Goal: Task Accomplishment & Management: Manage account settings

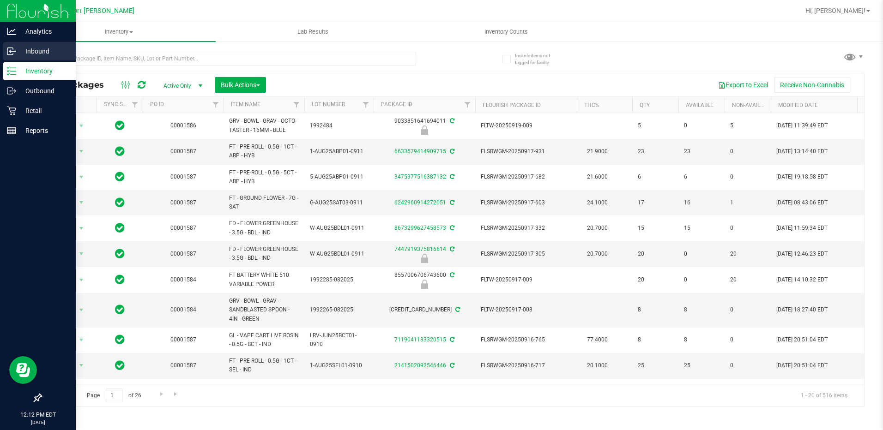
click at [34, 48] on p "Inbound" at bounding box center [43, 51] width 55 height 11
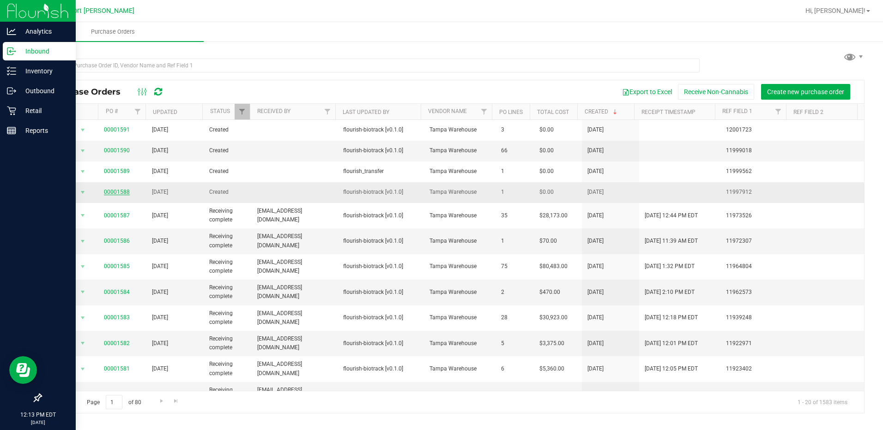
click at [120, 194] on link "00001588" at bounding box center [117, 192] width 26 height 6
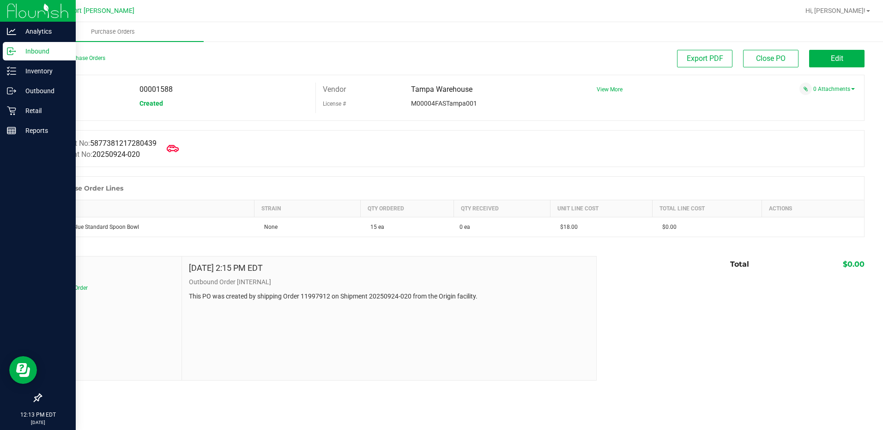
click at [172, 149] on icon at bounding box center [173, 149] width 12 height 12
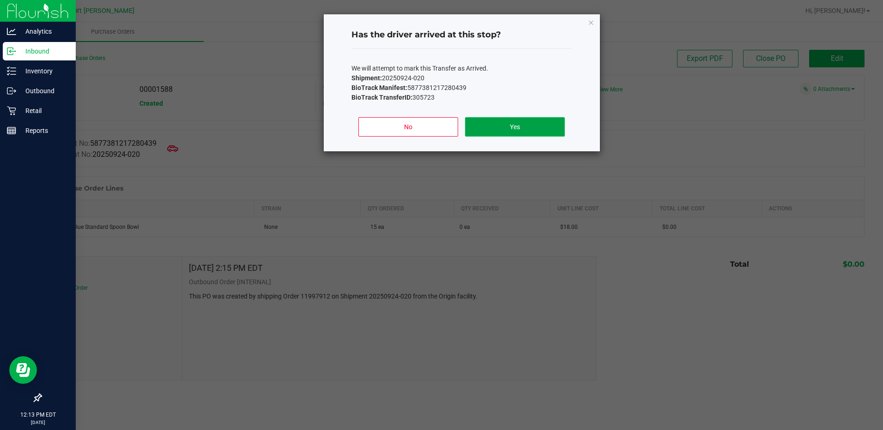
click at [496, 129] on button "Yes" at bounding box center [514, 126] width 99 height 19
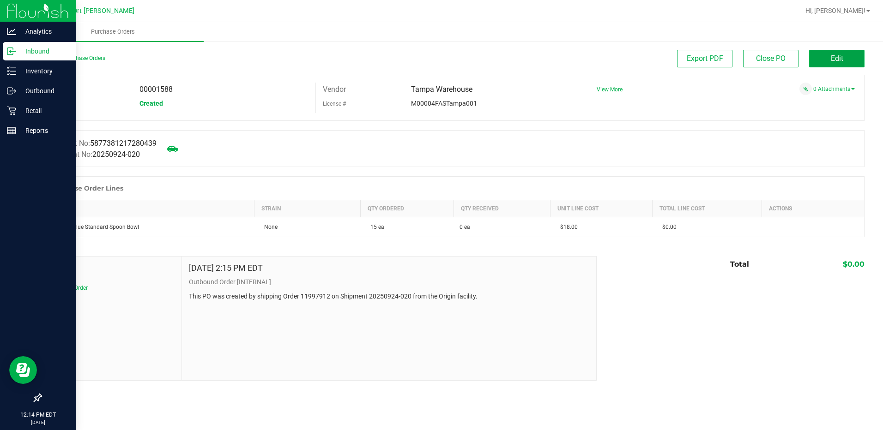
click at [828, 62] on button "Edit" at bounding box center [836, 59] width 55 height 18
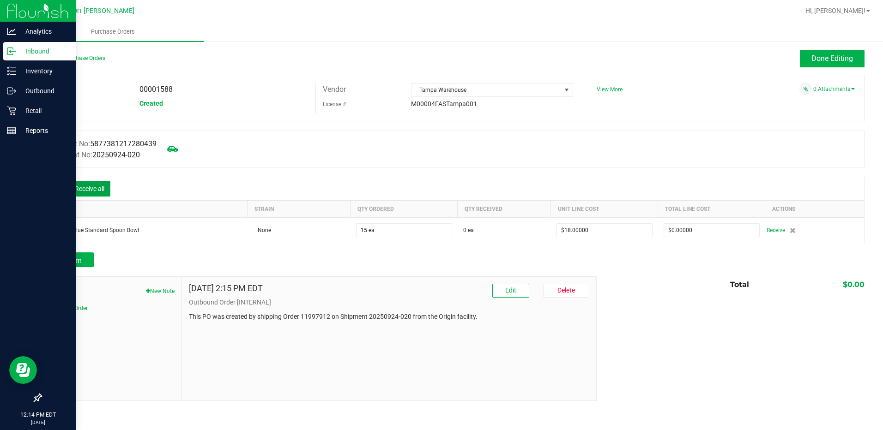
click at [79, 185] on button "Receive all" at bounding box center [90, 189] width 42 height 16
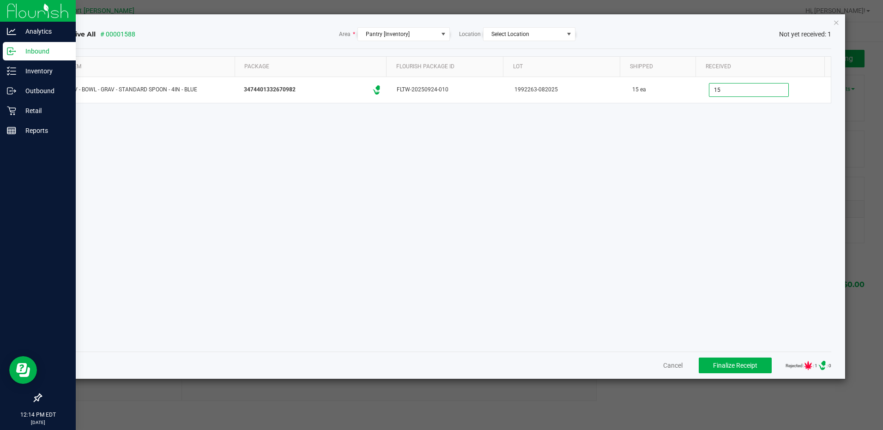
type input "15 ea"
click at [705, 144] on div "Item Package Flourish Package ID Lot Shipped Received GRV - BOWL - GRAV - STAND…" at bounding box center [445, 200] width 772 height 288
click at [727, 364] on span "Finalize Receipt" at bounding box center [735, 365] width 44 height 7
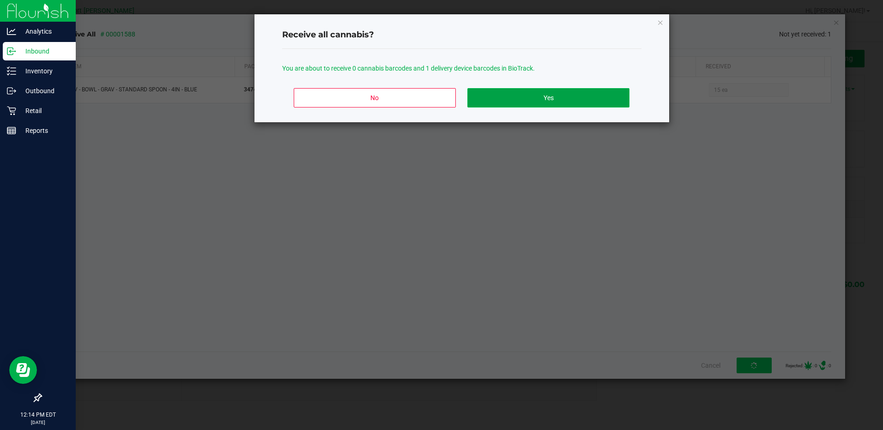
click at [559, 102] on button "Yes" at bounding box center [548, 97] width 162 height 19
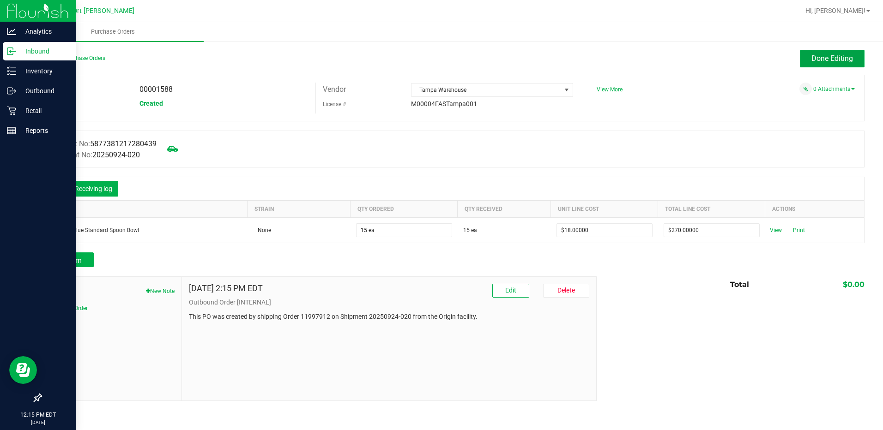
click at [839, 60] on span "Done Editing" at bounding box center [832, 58] width 42 height 9
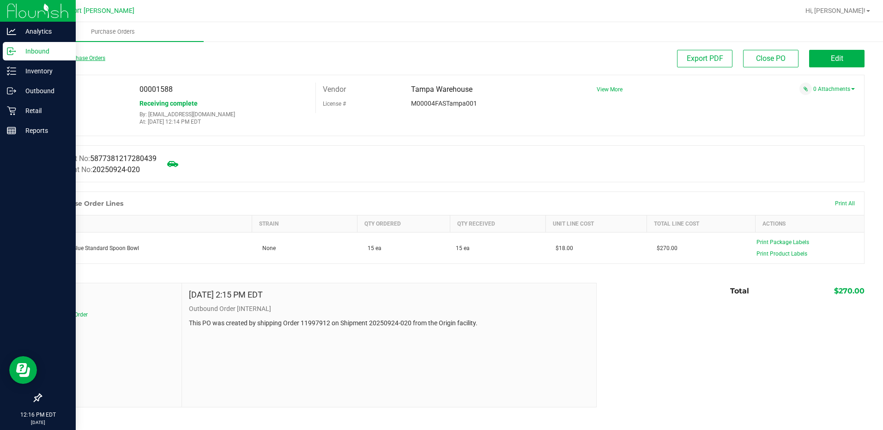
click at [80, 57] on link "Back to Purchase Orders" at bounding box center [73, 58] width 65 height 6
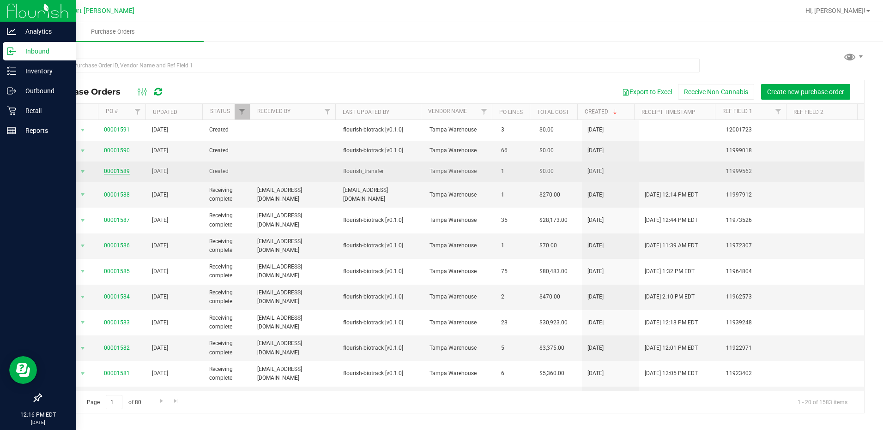
click at [118, 169] on link "00001589" at bounding box center [117, 171] width 26 height 6
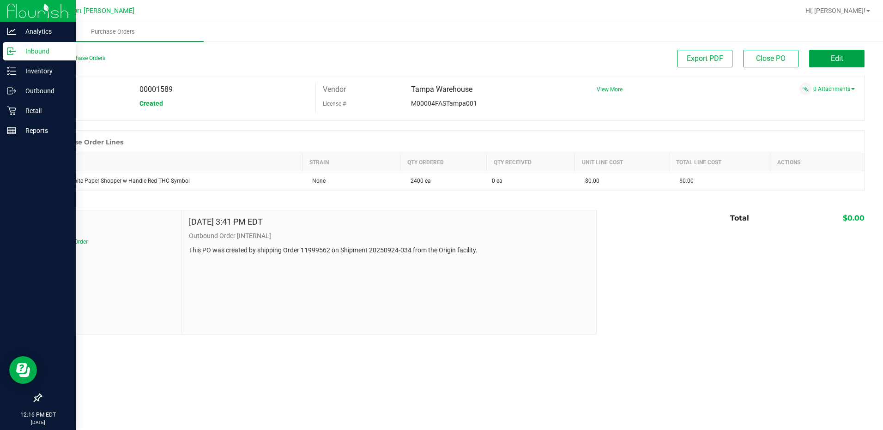
click at [838, 55] on span "Edit" at bounding box center [836, 58] width 12 height 9
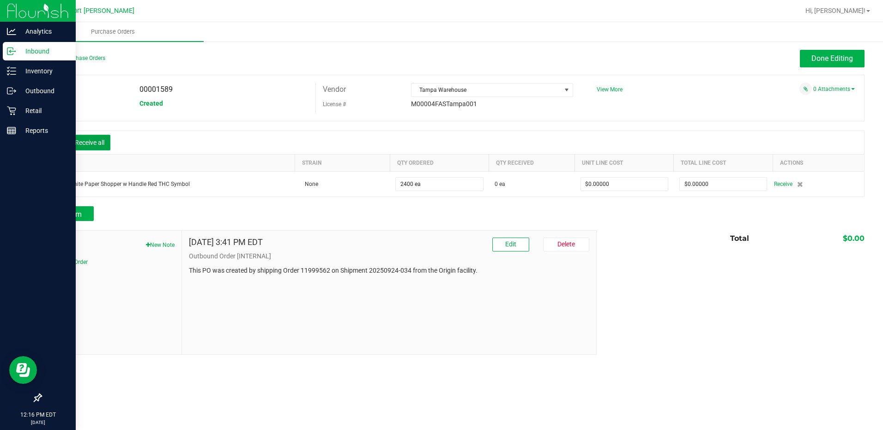
click at [84, 139] on button "Receive all" at bounding box center [90, 143] width 42 height 16
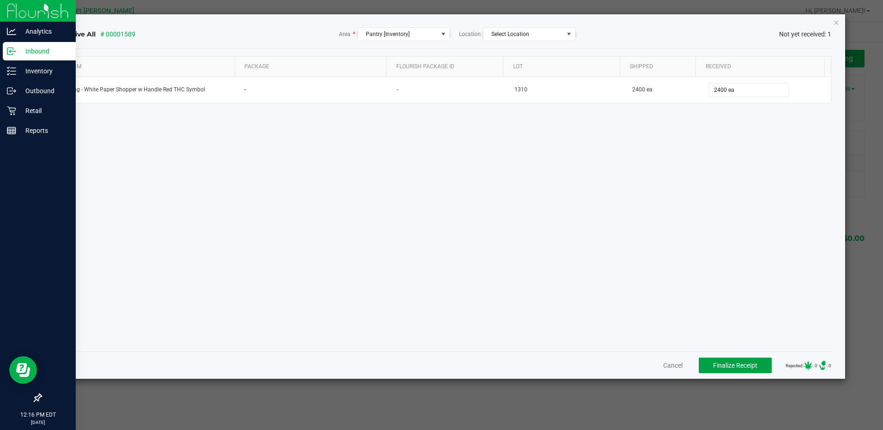
click at [713, 364] on span "Finalize Receipt" at bounding box center [735, 365] width 44 height 7
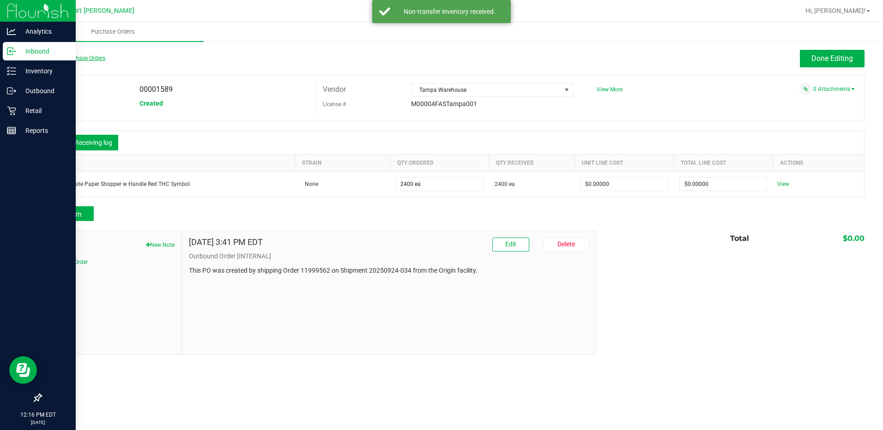
click at [78, 58] on link "Back to Purchase Orders" at bounding box center [73, 58] width 65 height 6
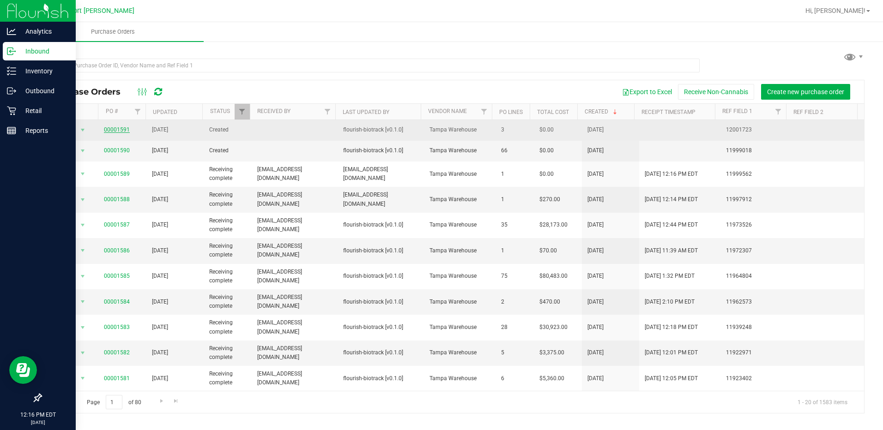
click at [118, 129] on link "00001591" at bounding box center [117, 129] width 26 height 6
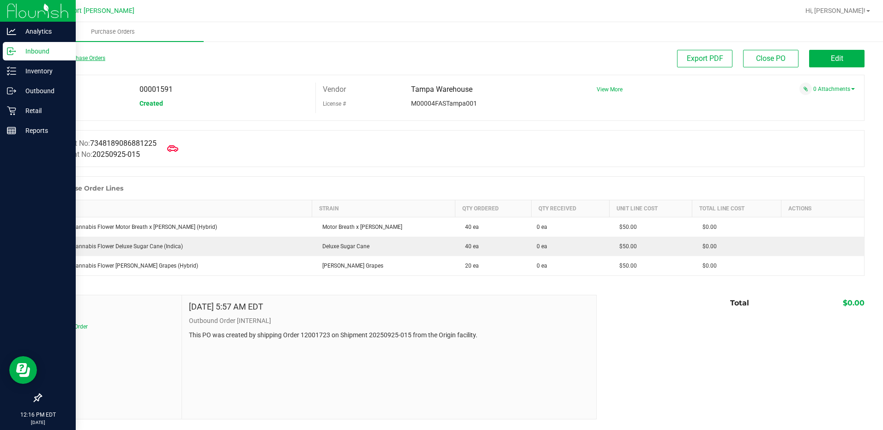
click at [69, 58] on link "Back to Purchase Orders" at bounding box center [73, 58] width 65 height 6
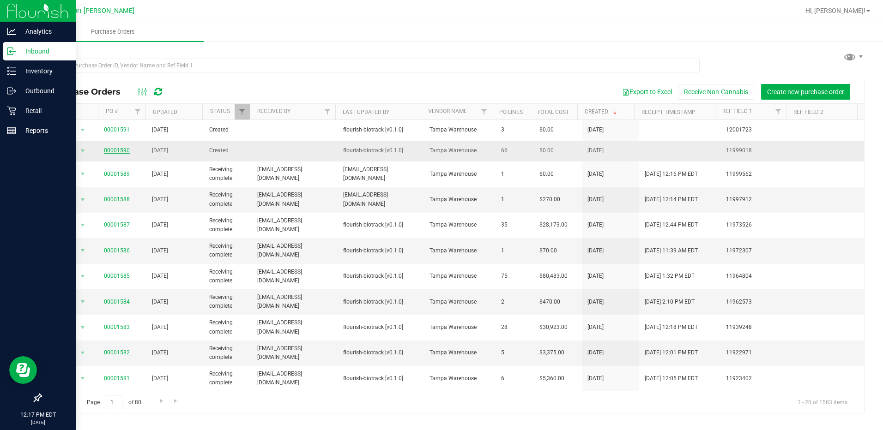
click at [113, 150] on link "00001590" at bounding box center [117, 150] width 26 height 6
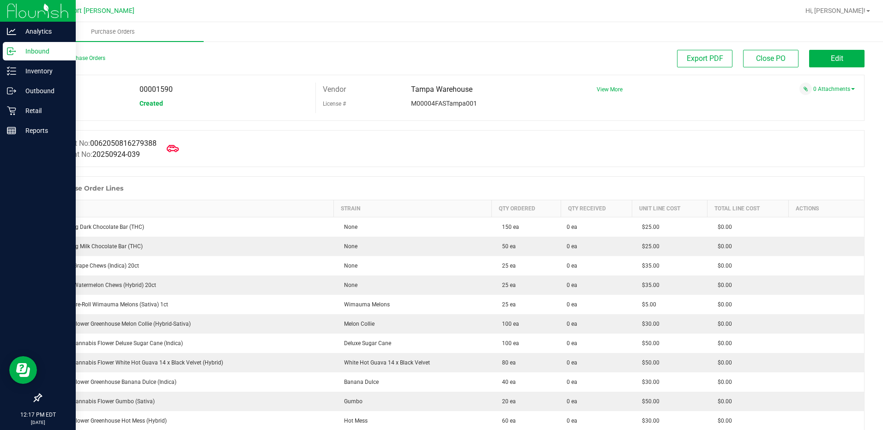
click at [175, 149] on icon at bounding box center [173, 149] width 12 height 12
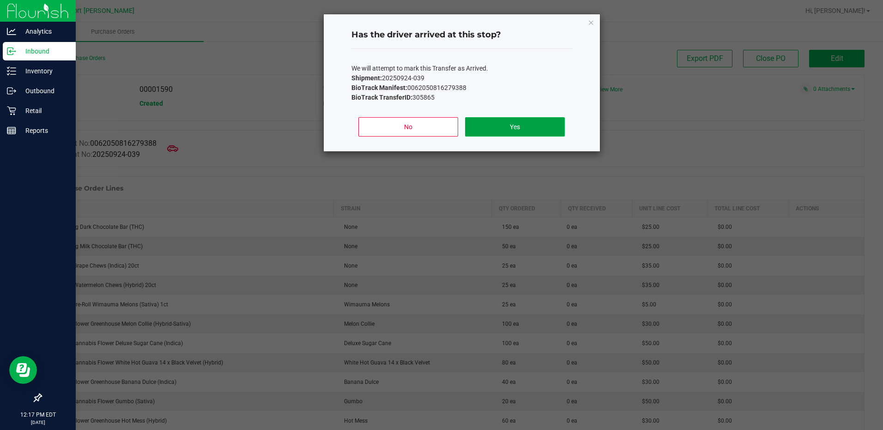
click at [513, 126] on button "Yes" at bounding box center [514, 126] width 99 height 19
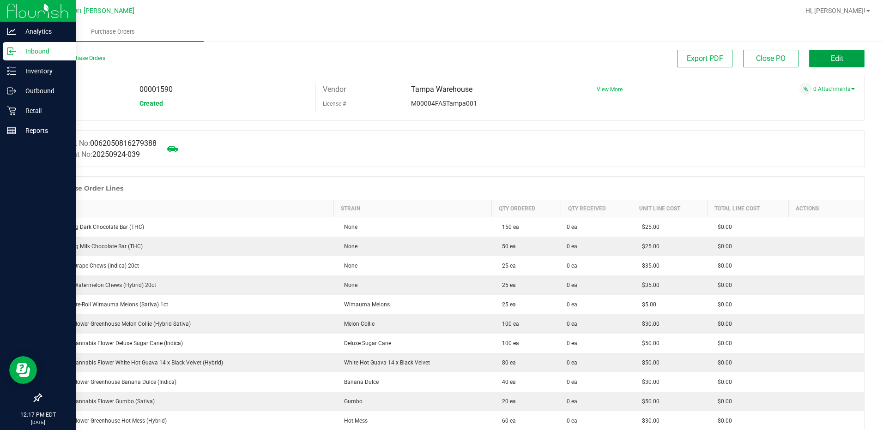
click at [830, 62] on span "Edit" at bounding box center [836, 58] width 12 height 9
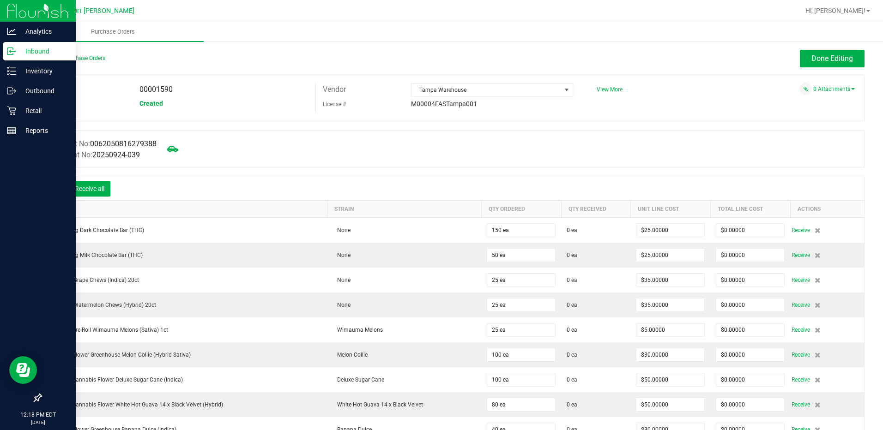
click at [52, 190] on icon at bounding box center [54, 189] width 9 height 9
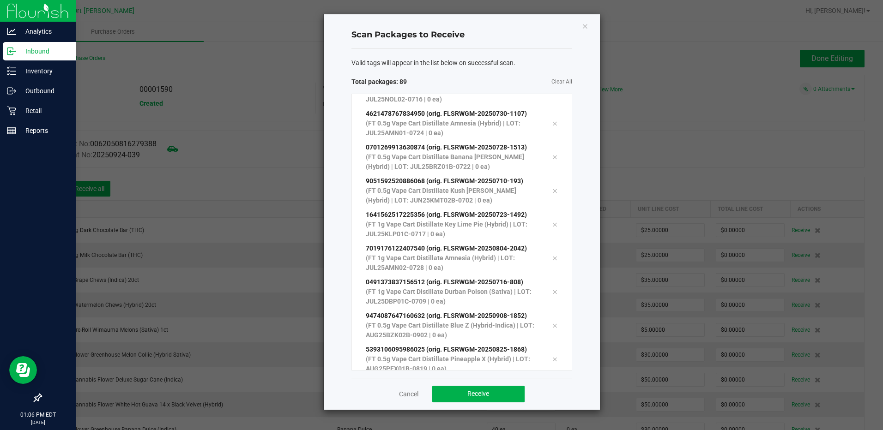
scroll to position [2756, 0]
click at [482, 393] on span "Receive" at bounding box center [478, 393] width 22 height 7
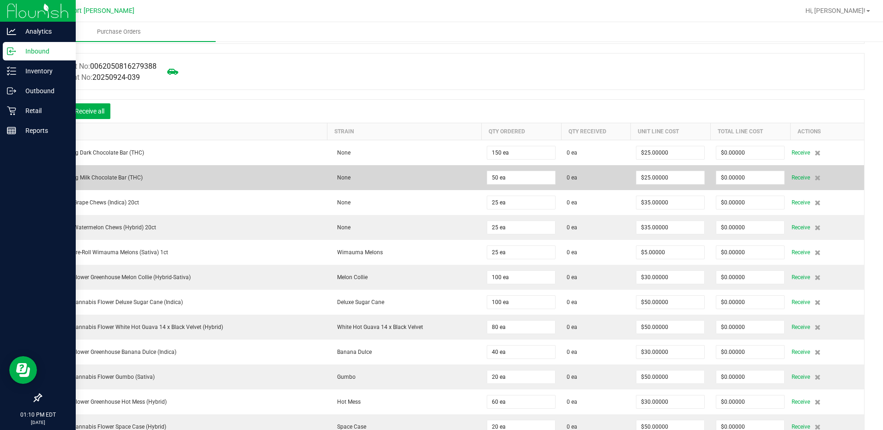
scroll to position [0, 0]
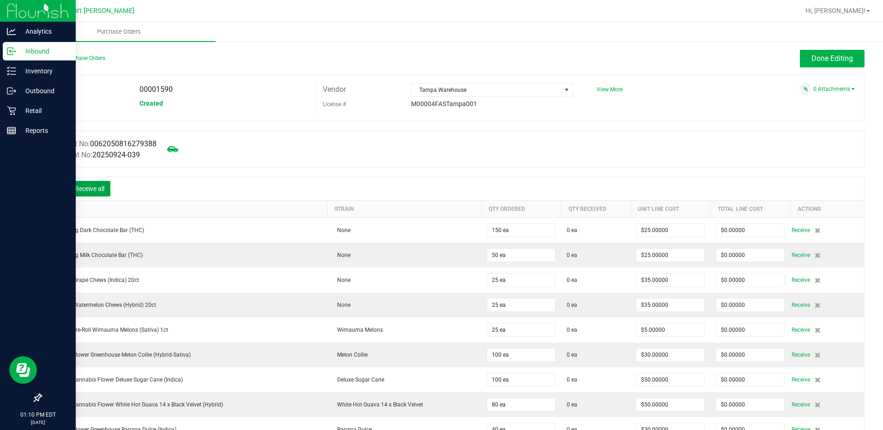
click at [96, 189] on button "Receive all" at bounding box center [90, 189] width 42 height 16
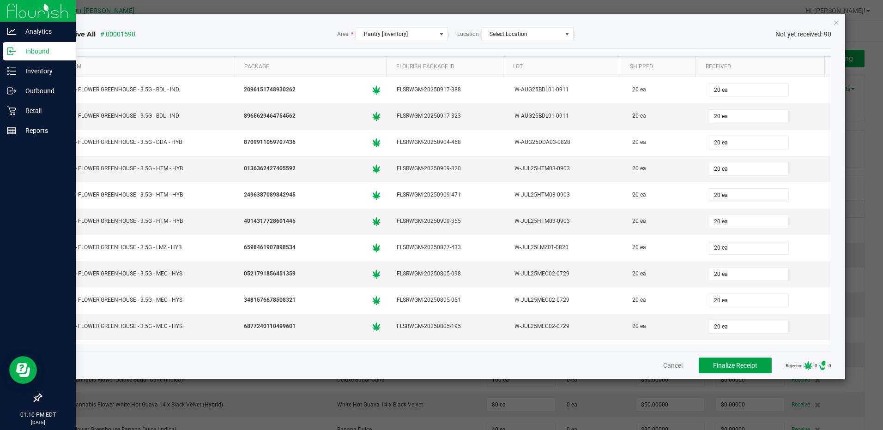
click at [722, 365] on span "Finalize Receipt" at bounding box center [735, 365] width 44 height 7
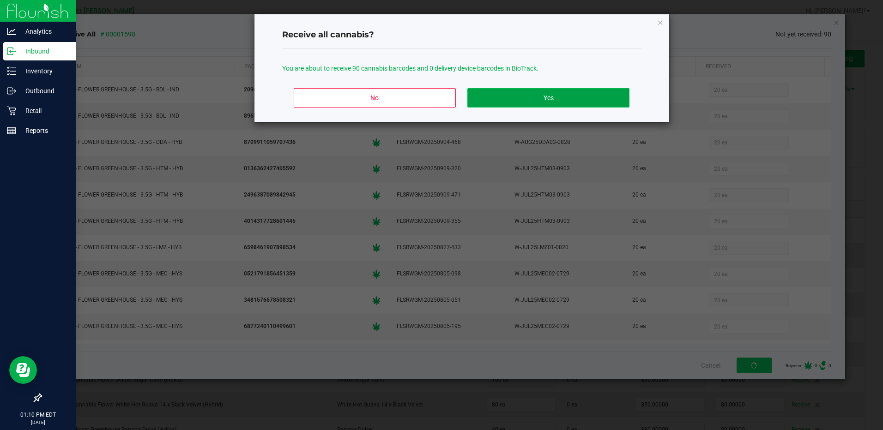
click at [555, 96] on button "Yes" at bounding box center [548, 97] width 162 height 19
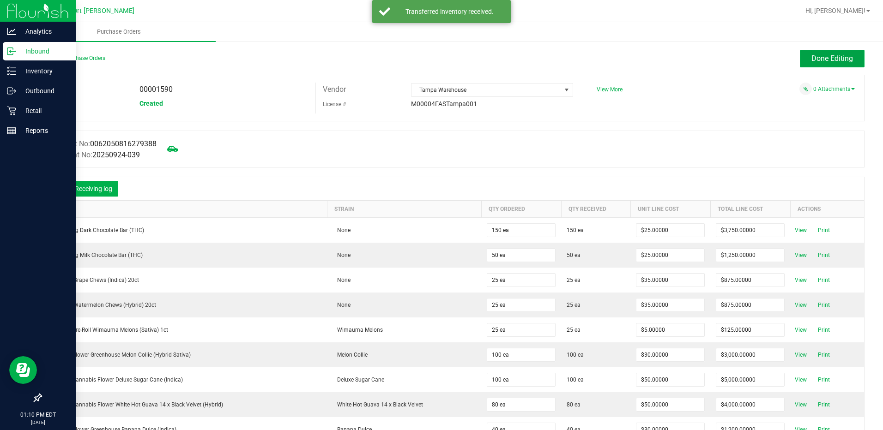
click at [812, 58] on span "Done Editing" at bounding box center [832, 58] width 42 height 9
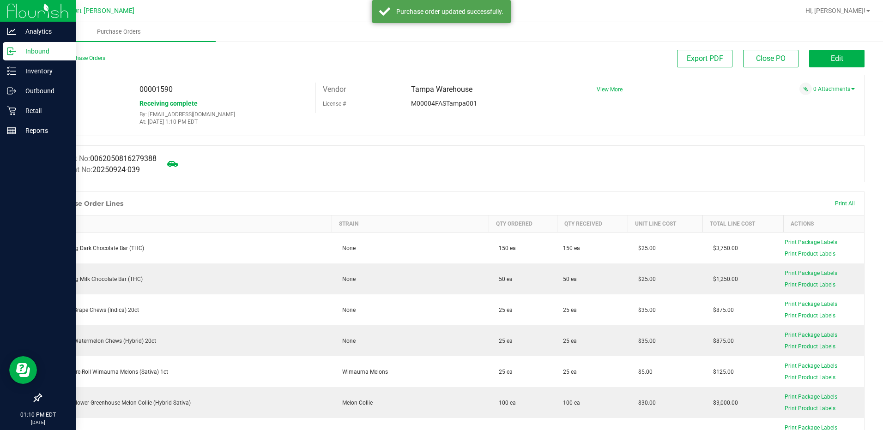
click at [90, 61] on div "Back to Purchase Orders" at bounding box center [144, 58] width 206 height 17
click at [78, 58] on link "Back to Purchase Orders" at bounding box center [73, 58] width 65 height 6
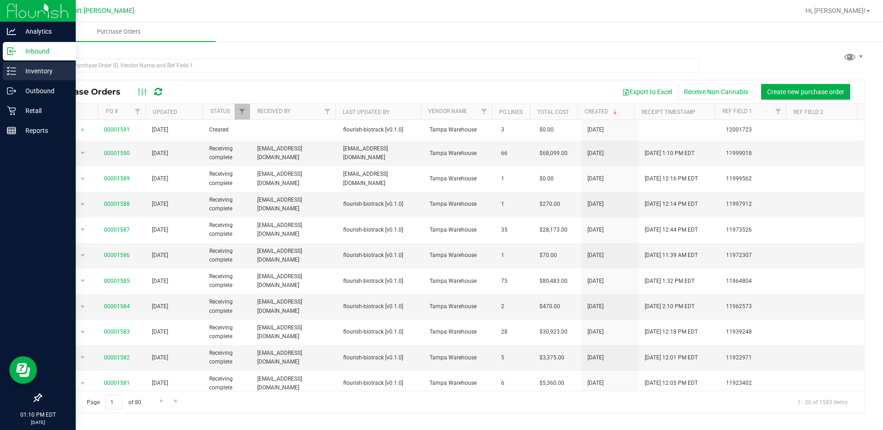
click at [41, 69] on p "Inventory" at bounding box center [43, 71] width 55 height 11
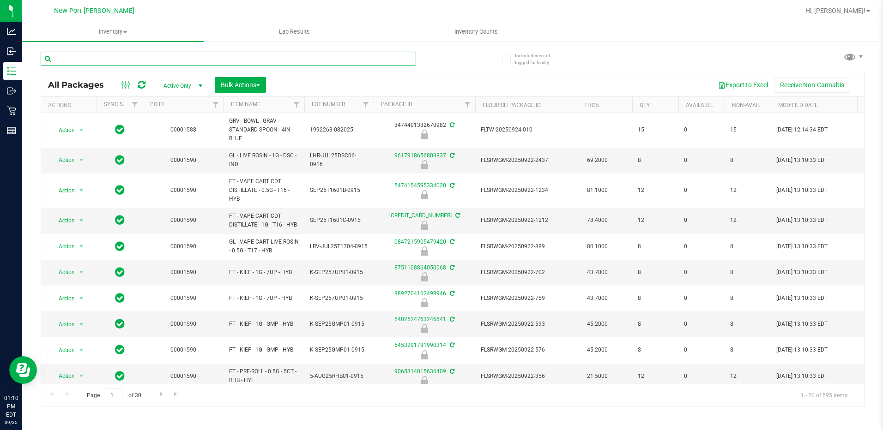
click at [120, 60] on input "text" at bounding box center [228, 59] width 375 height 14
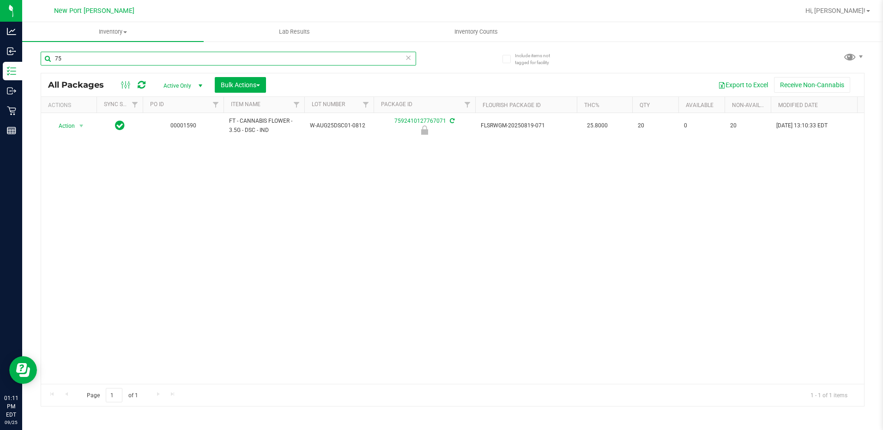
type input "7"
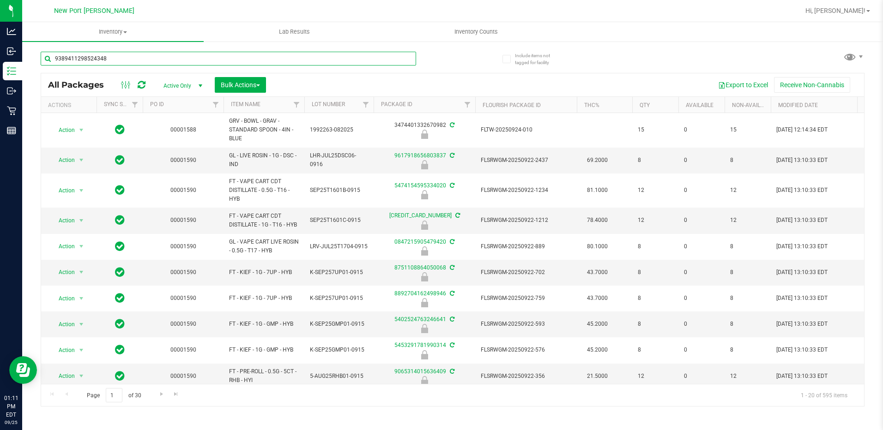
type input "9389411298524348"
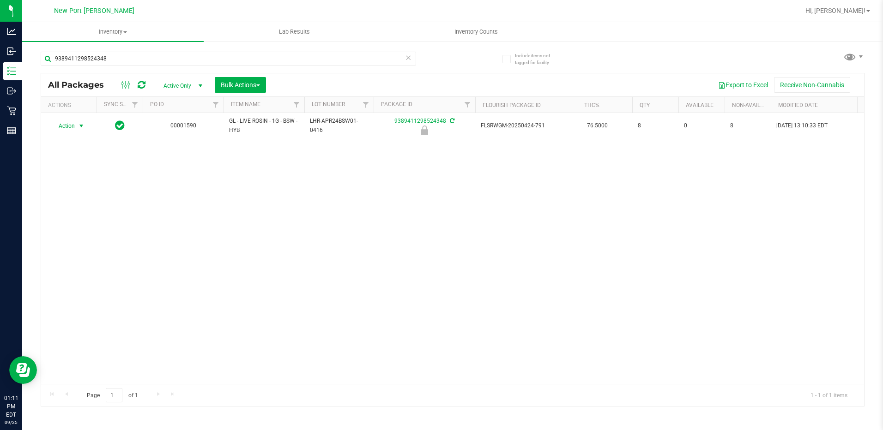
click at [80, 126] on span "select" at bounding box center [81, 125] width 7 height 7
click at [72, 228] on li "Unlock package" at bounding box center [80, 235] width 59 height 14
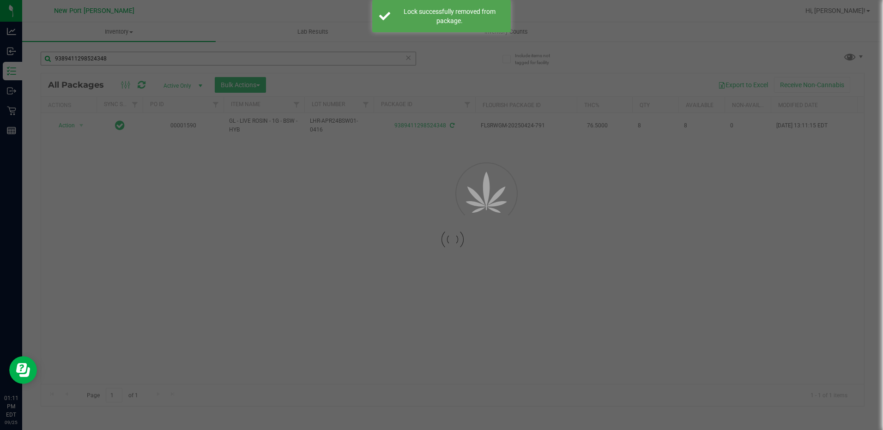
click at [109, 60] on div at bounding box center [441, 215] width 883 height 430
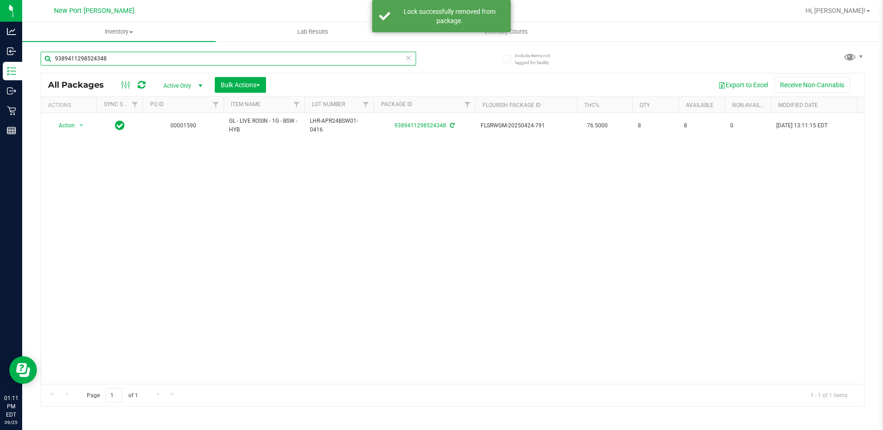
click at [109, 60] on input "9389411298524348" at bounding box center [228, 59] width 375 height 14
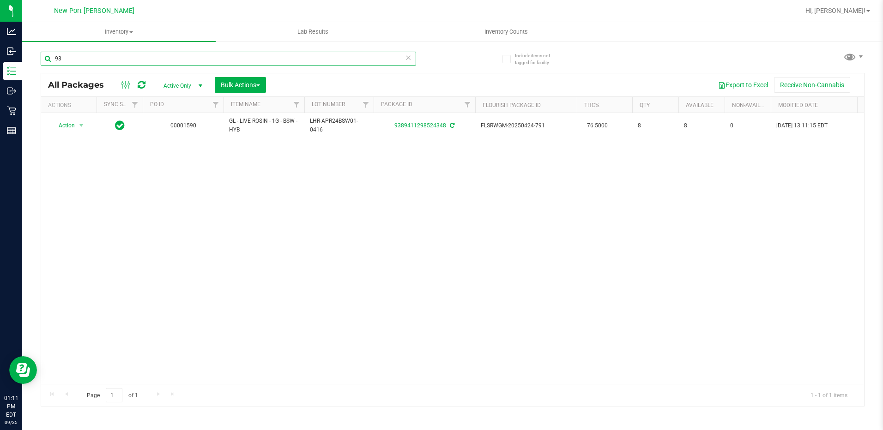
type input "9"
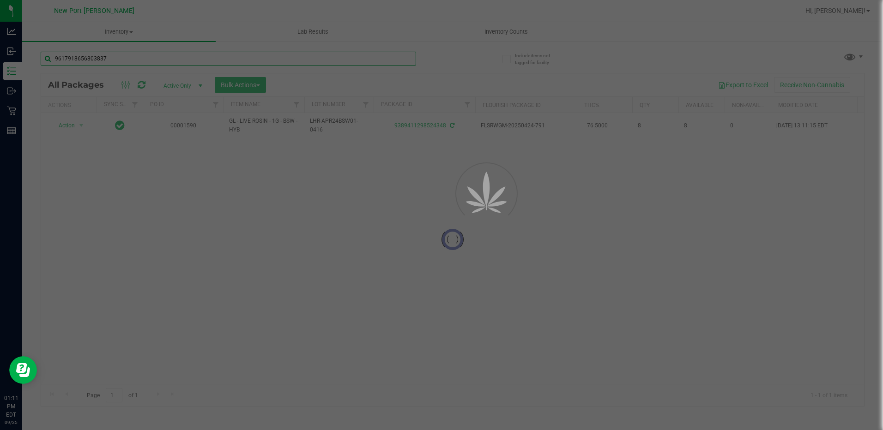
type input "9617918656803837"
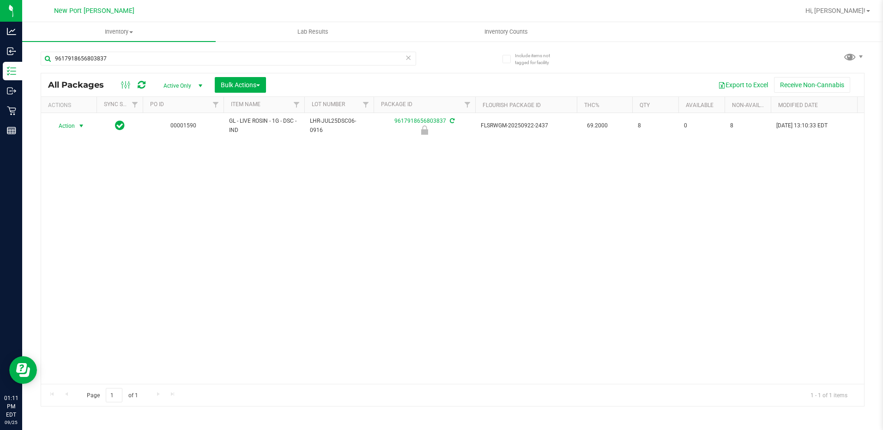
click at [81, 126] on span "select" at bounding box center [81, 125] width 7 height 7
click at [78, 228] on li "Unlock package" at bounding box center [80, 235] width 59 height 14
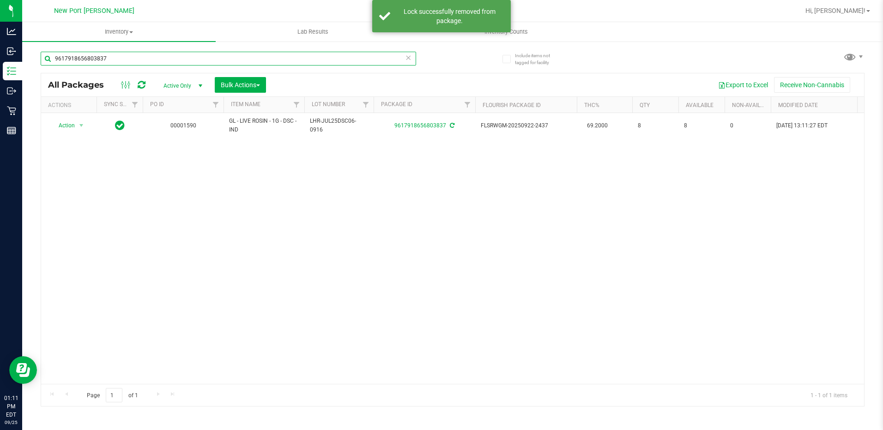
click at [120, 61] on input "9617918656803837" at bounding box center [228, 59] width 375 height 14
type input "9"
type input "0562931023375361"
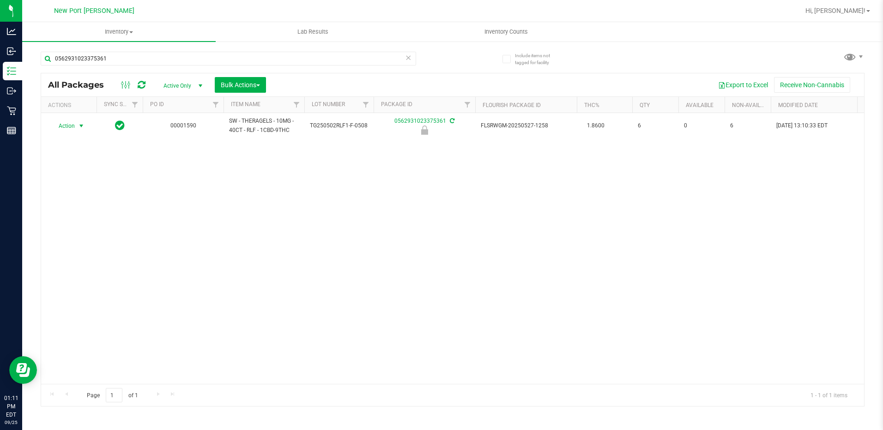
click at [82, 126] on span "select" at bounding box center [81, 125] width 7 height 7
click at [67, 228] on li "Unlock package" at bounding box center [80, 235] width 59 height 14
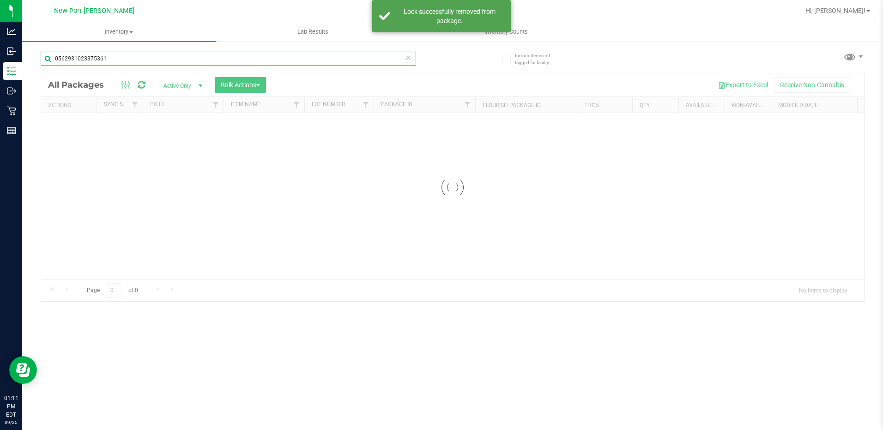
click at [118, 57] on div "Inventory All packages All inventory Waste log Create inventory Lab Results Inv…" at bounding box center [452, 226] width 860 height 408
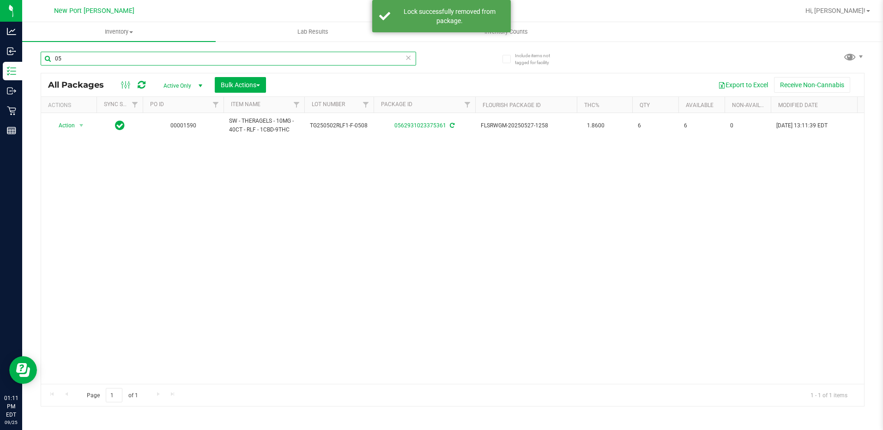
type input "0"
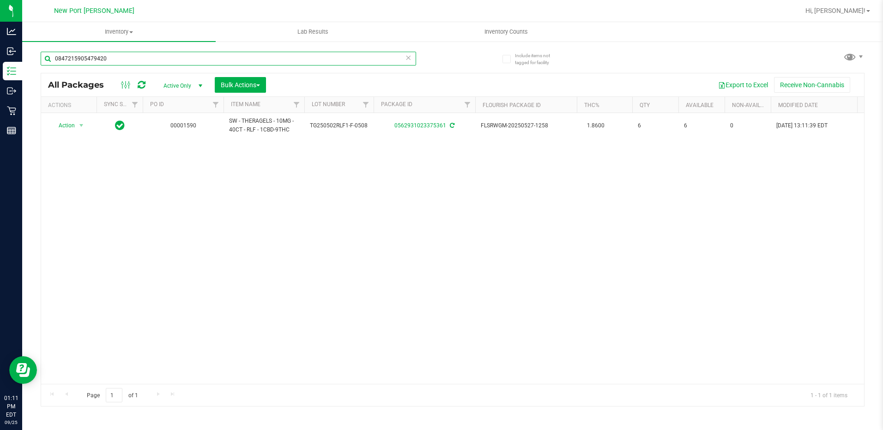
type input "0847215905479420"
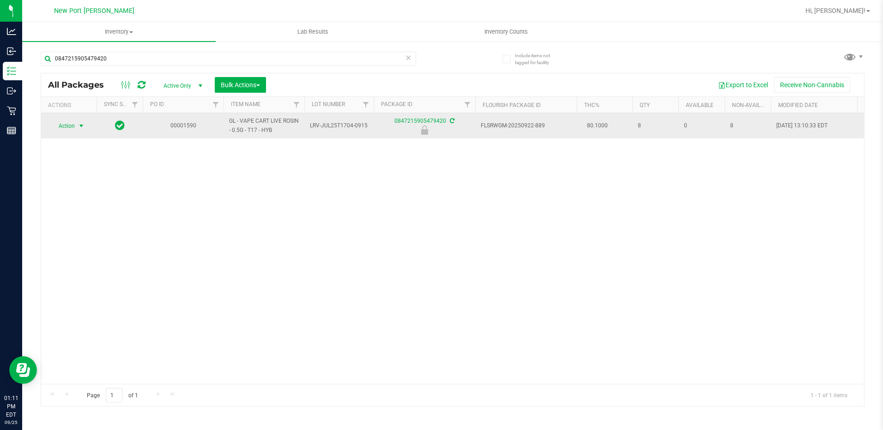
click at [83, 126] on span "select" at bounding box center [81, 125] width 7 height 7
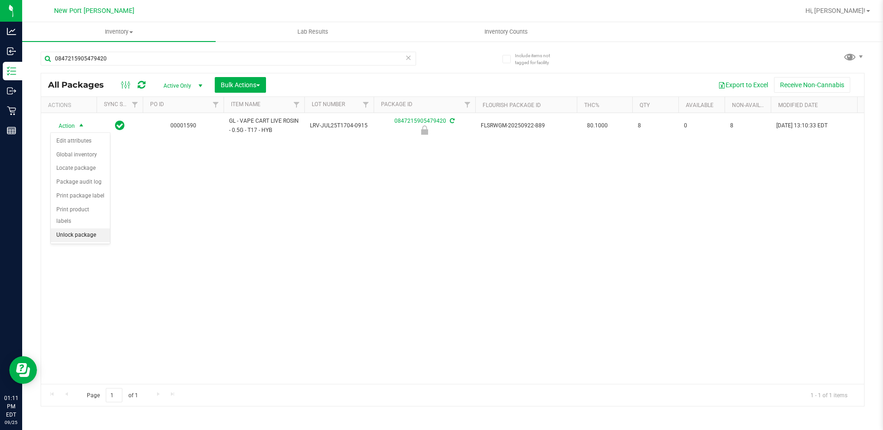
click at [82, 228] on li "Unlock package" at bounding box center [80, 235] width 59 height 14
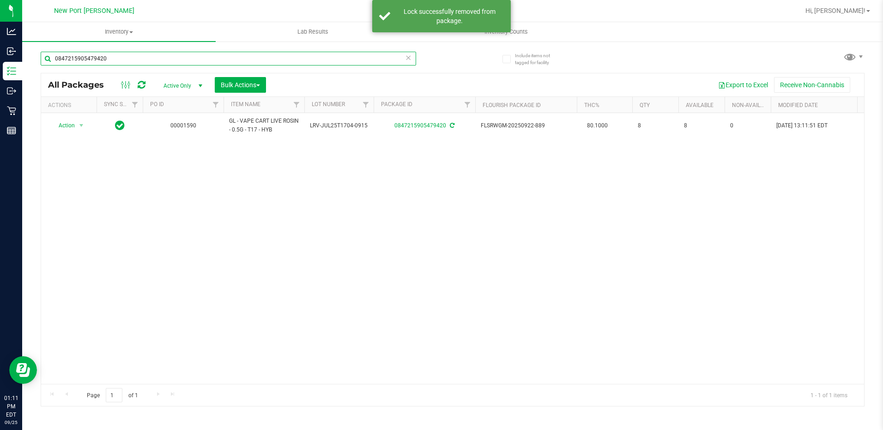
click at [126, 58] on input "0847215905479420" at bounding box center [228, 59] width 375 height 14
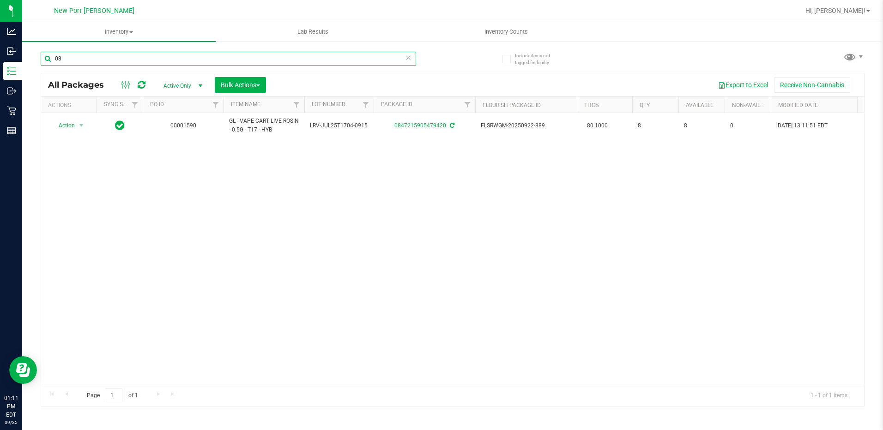
type input "0"
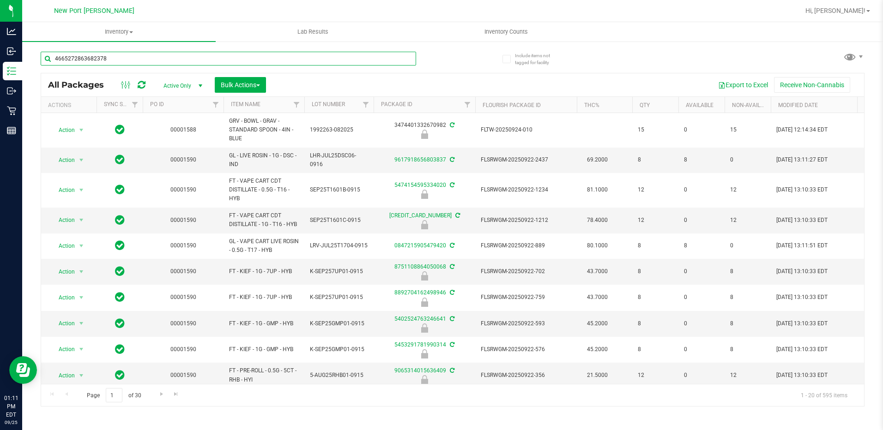
type input "4665272863682378"
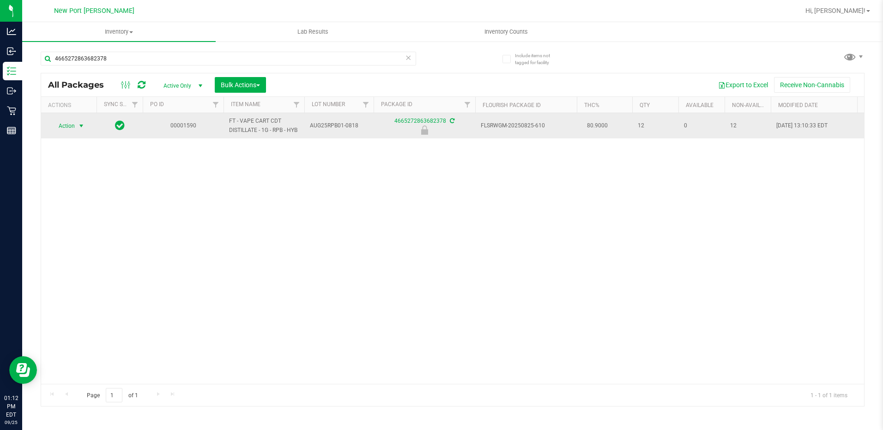
click at [81, 130] on span "select" at bounding box center [81, 125] width 7 height 7
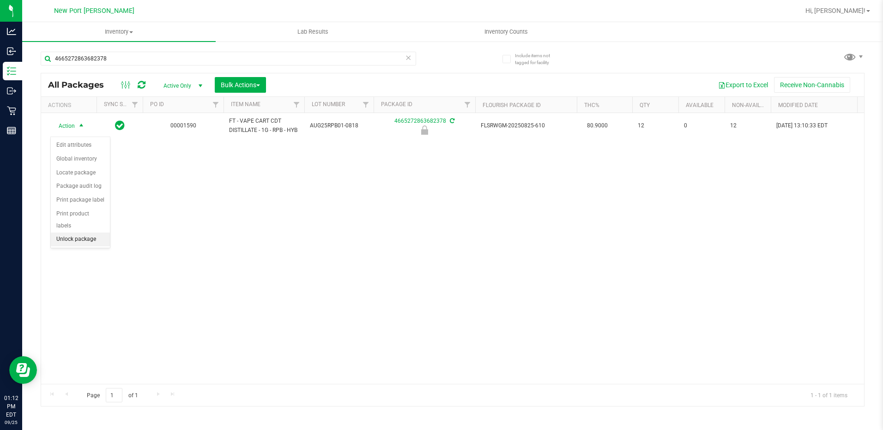
click at [78, 233] on li "Unlock package" at bounding box center [80, 240] width 59 height 14
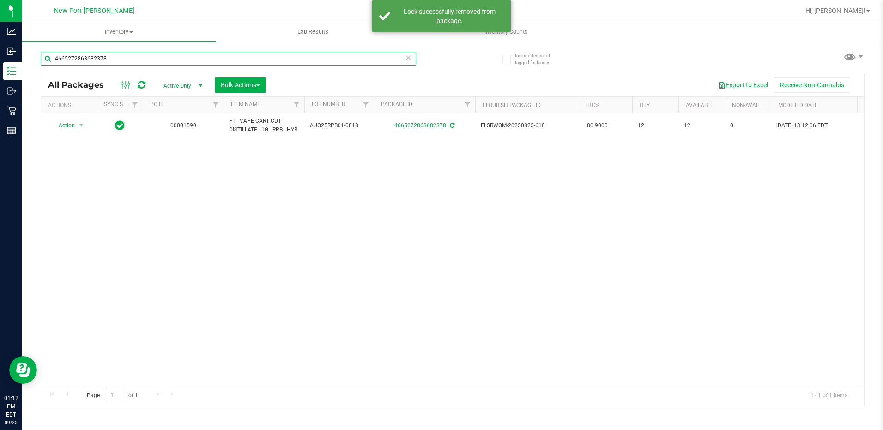
click at [134, 57] on input "4665272863682378" at bounding box center [228, 59] width 375 height 14
type input "4"
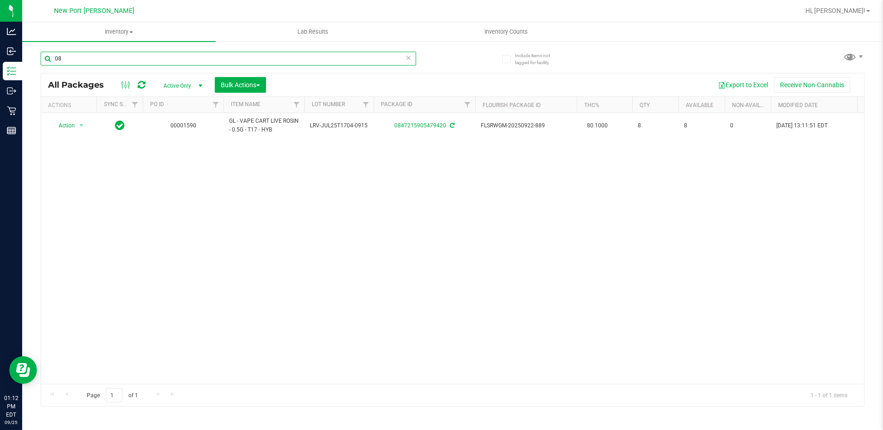
type input "0"
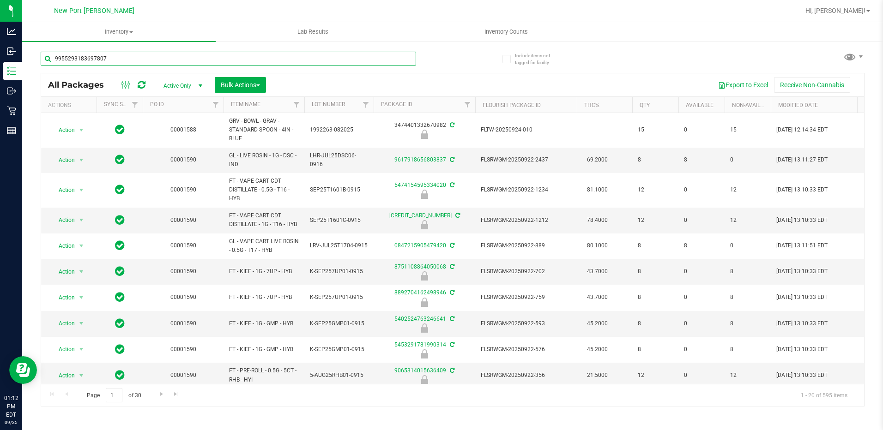
type input "9955293183697807"
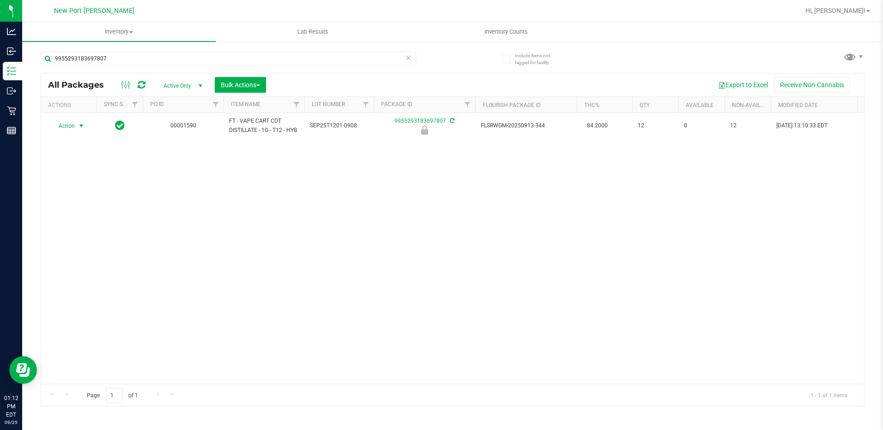
click at [80, 127] on span "select" at bounding box center [81, 125] width 7 height 7
click at [90, 228] on li "Unlock package" at bounding box center [80, 235] width 59 height 14
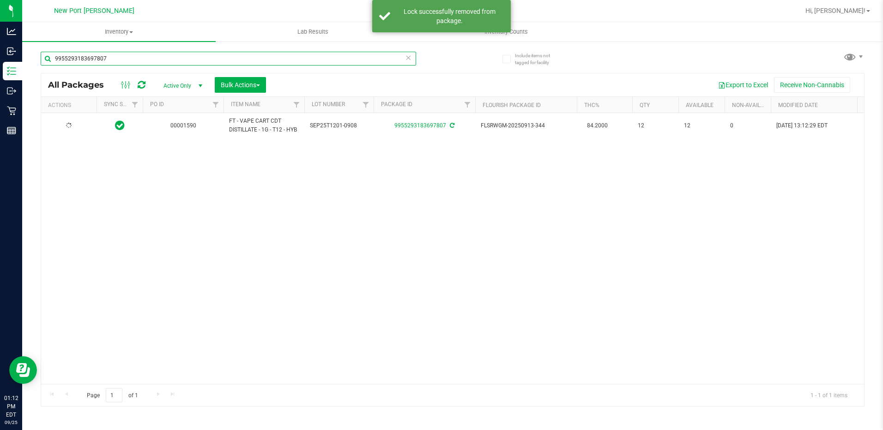
click at [116, 60] on input "9955293183697807" at bounding box center [228, 59] width 375 height 14
type input "9"
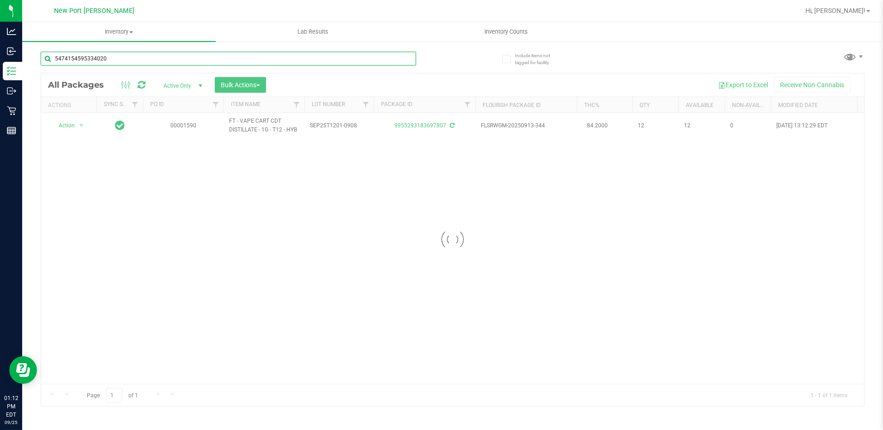
type input "5474154595334020"
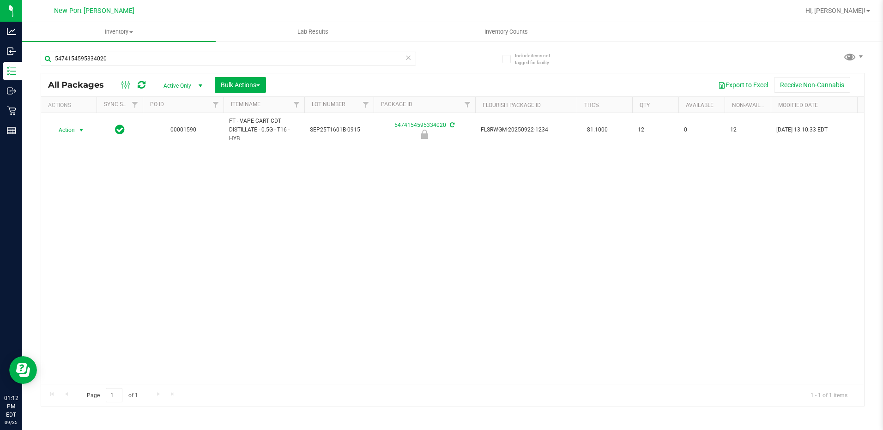
click at [82, 130] on span "select" at bounding box center [81, 129] width 7 height 7
click at [84, 233] on li "Unlock package" at bounding box center [80, 240] width 59 height 14
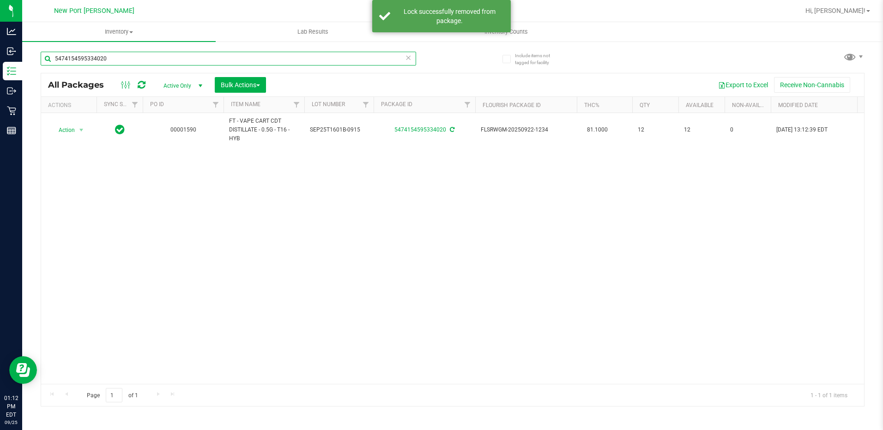
click at [129, 59] on input "5474154595334020" at bounding box center [228, 59] width 375 height 14
type input "5"
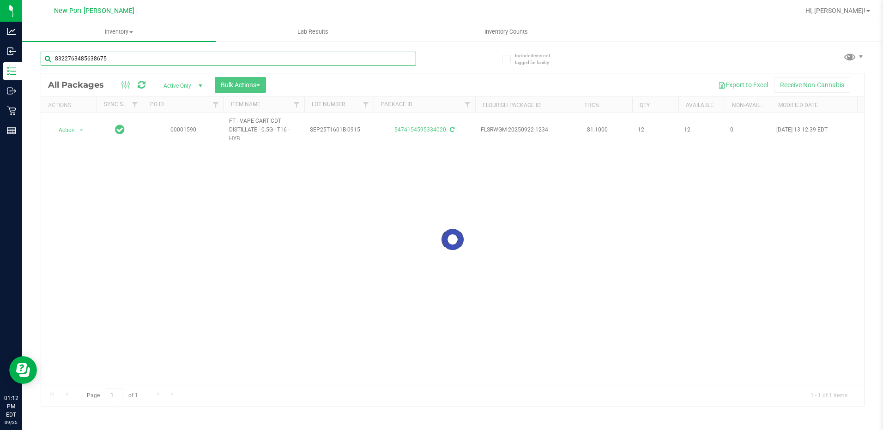
type input "8322763485638675"
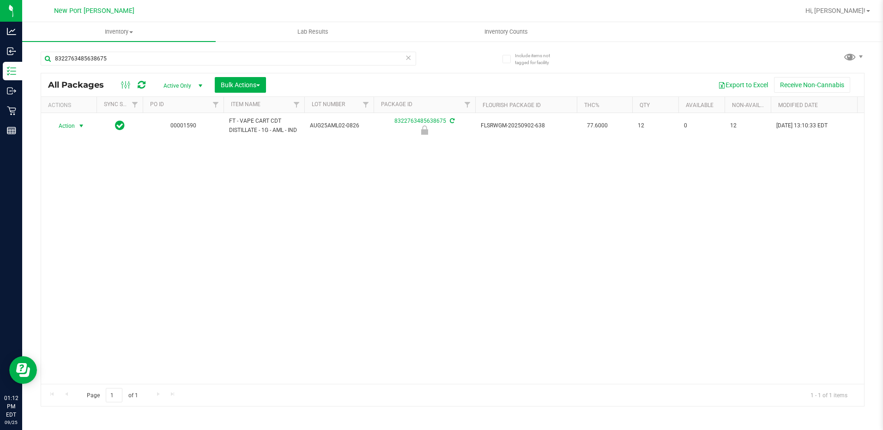
click at [82, 127] on span "select" at bounding box center [81, 125] width 7 height 7
click at [77, 228] on li "Unlock package" at bounding box center [80, 235] width 59 height 14
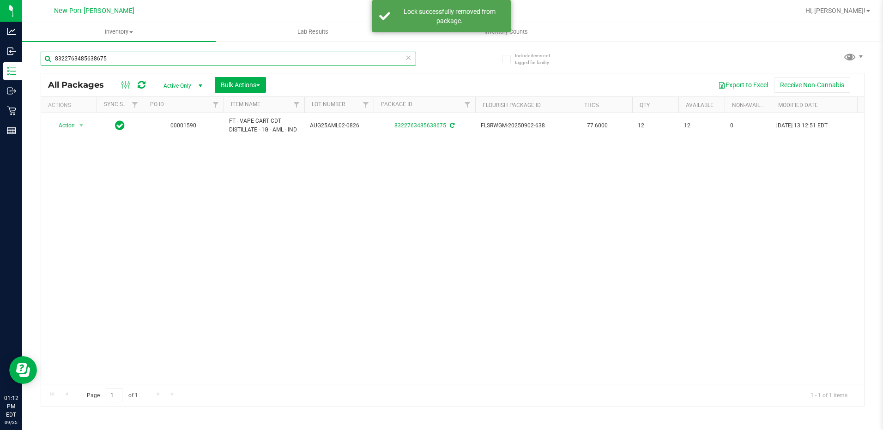
click at [118, 60] on input "8322763485638675" at bounding box center [228, 59] width 375 height 14
type input "8"
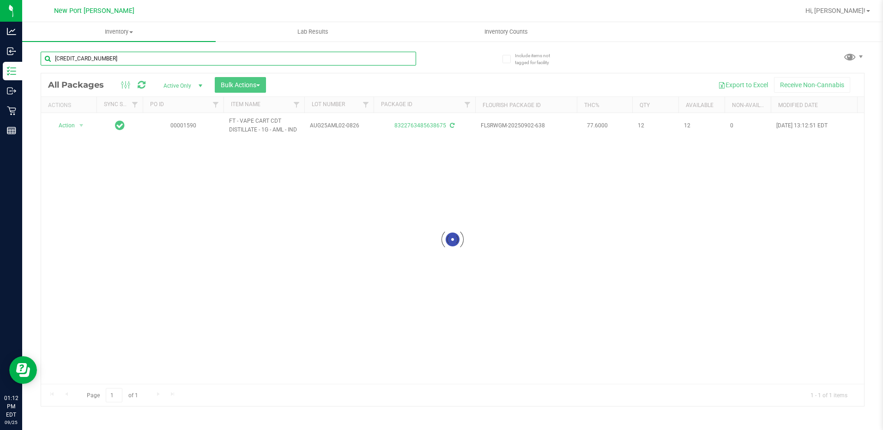
type input "[CREDIT_CARD_NUMBER]"
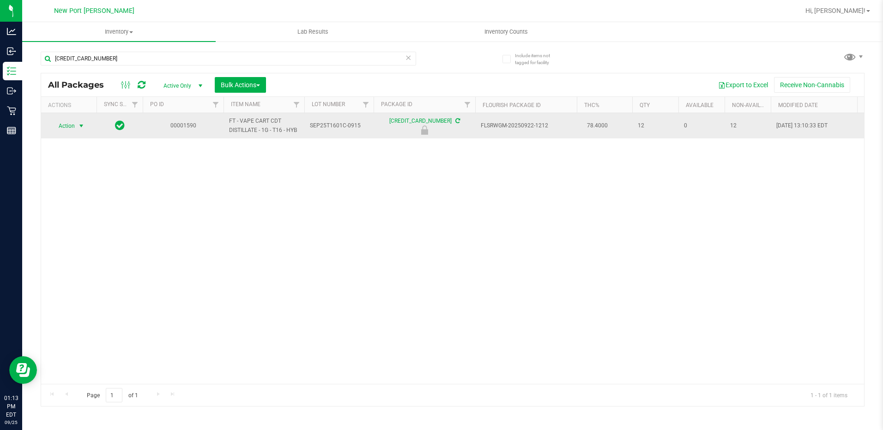
click at [82, 126] on span "select" at bounding box center [81, 125] width 7 height 7
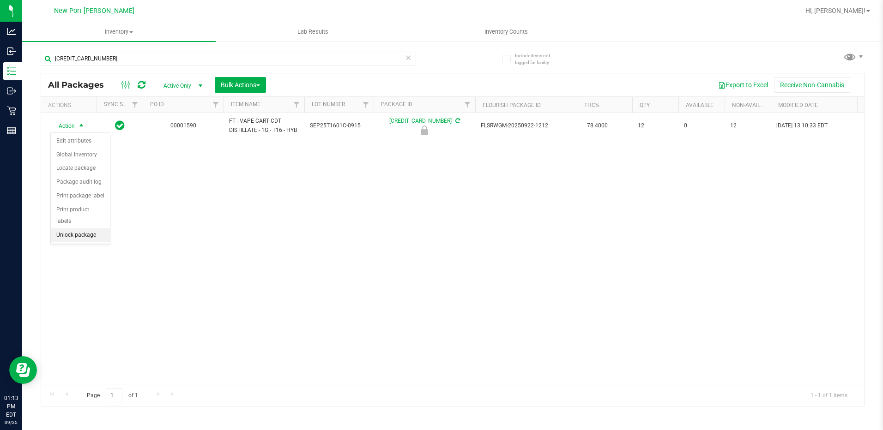
click at [76, 228] on li "Unlock package" at bounding box center [80, 235] width 59 height 14
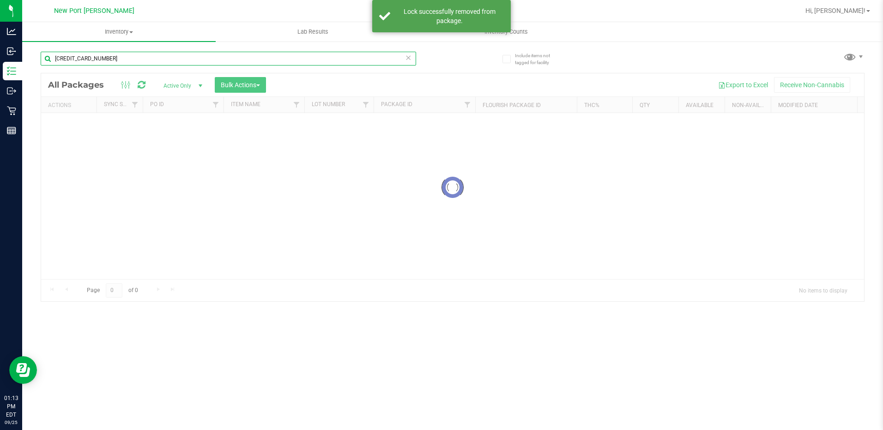
click at [107, 58] on input "[CREDIT_CARD_NUMBER]" at bounding box center [228, 59] width 375 height 14
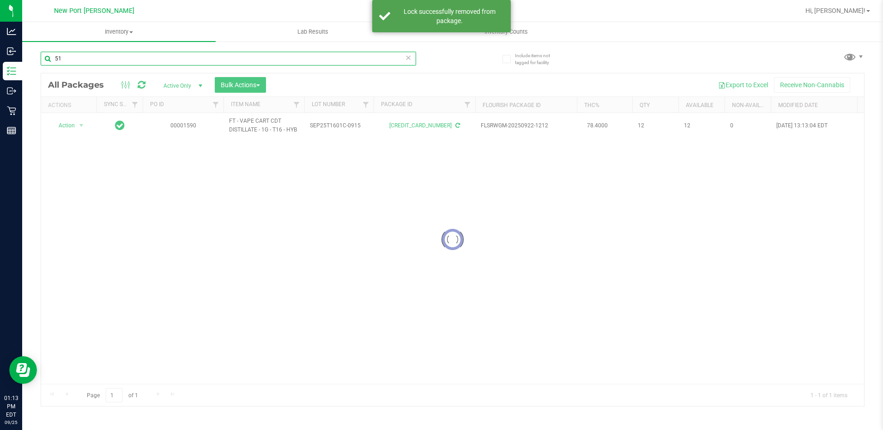
type input "5"
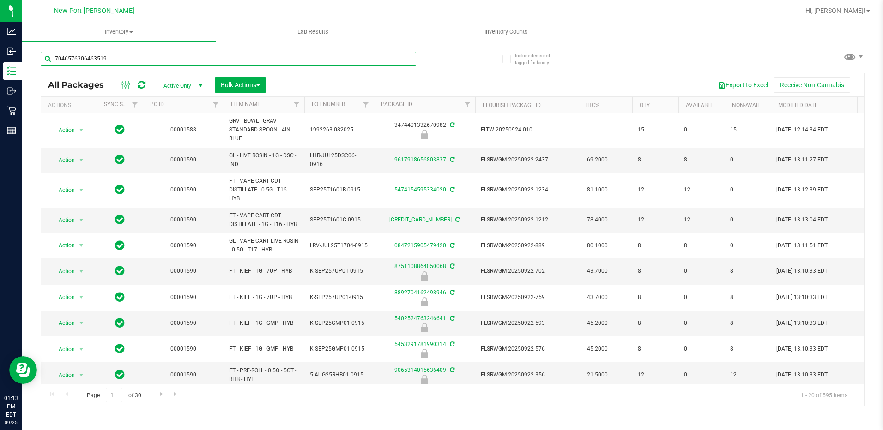
type input "7046576306463519"
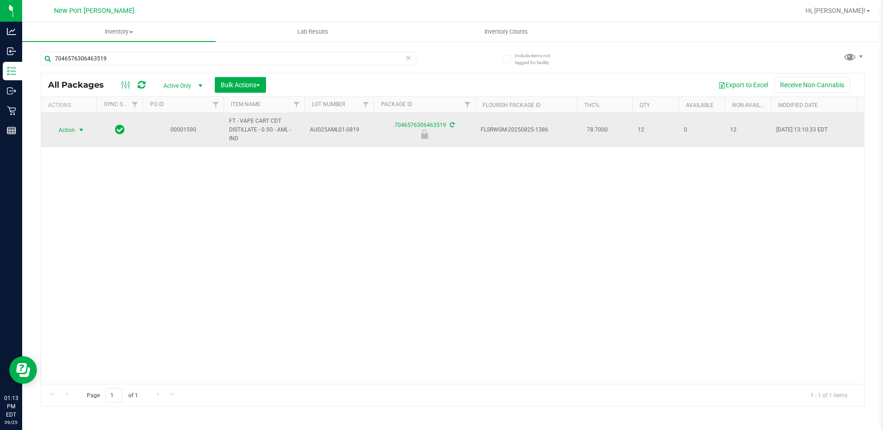
click at [80, 130] on span "select" at bounding box center [81, 129] width 7 height 7
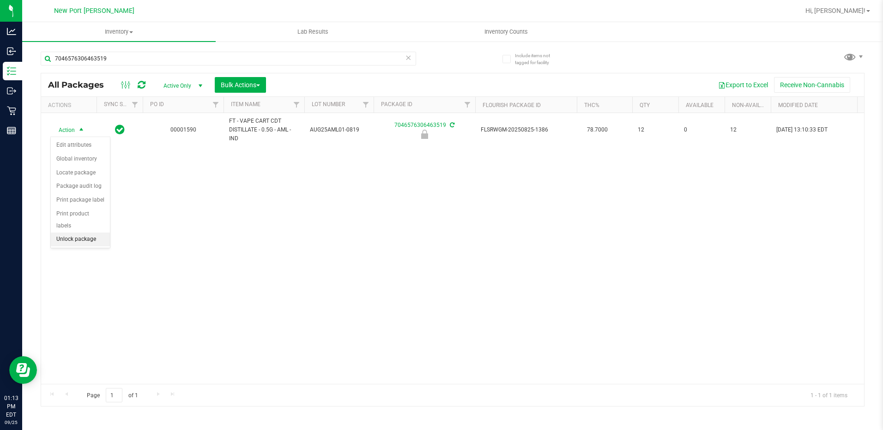
click at [78, 233] on li "Unlock package" at bounding box center [80, 240] width 59 height 14
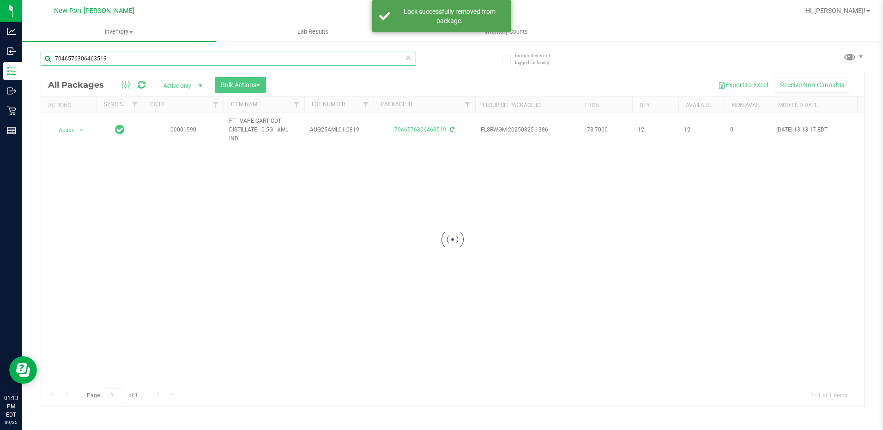
click at [120, 58] on input "7046576306463519" at bounding box center [228, 59] width 375 height 14
type input "7"
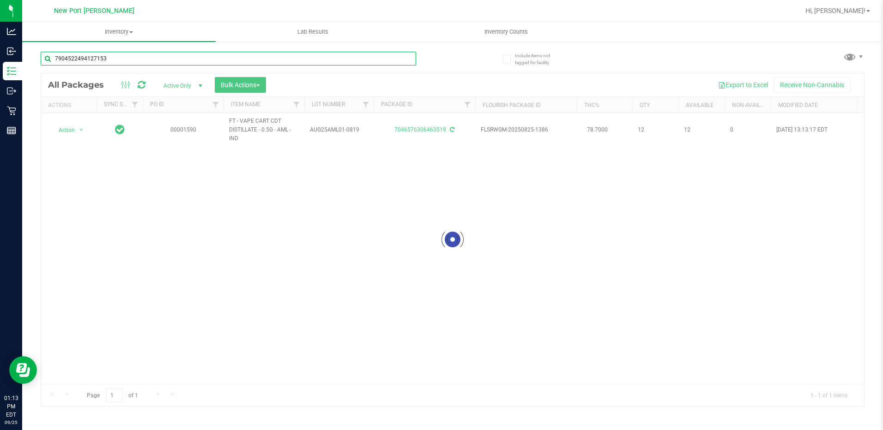
type input "7904522494127153"
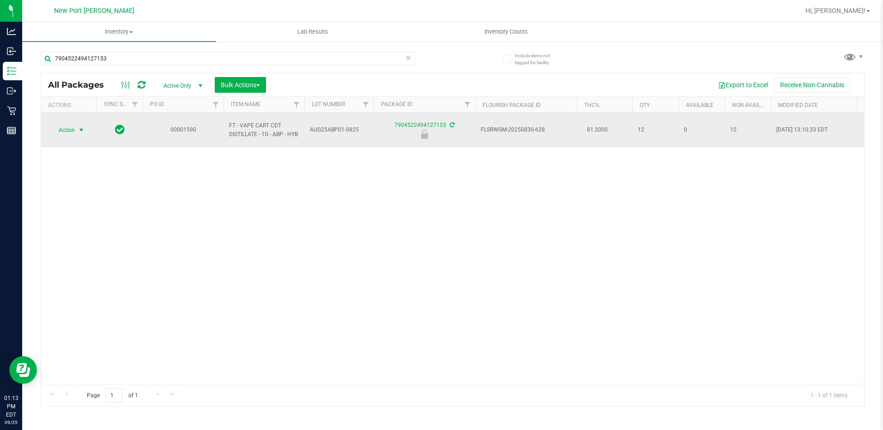
click at [82, 132] on span "select" at bounding box center [81, 129] width 7 height 7
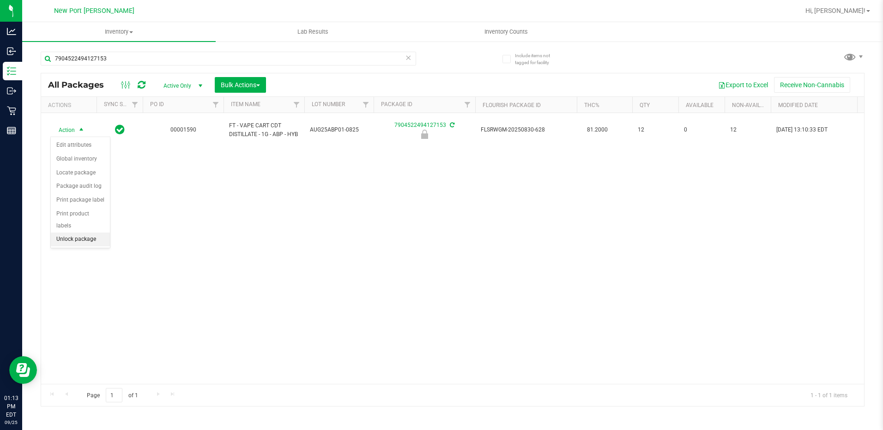
click at [82, 233] on li "Unlock package" at bounding box center [80, 240] width 59 height 14
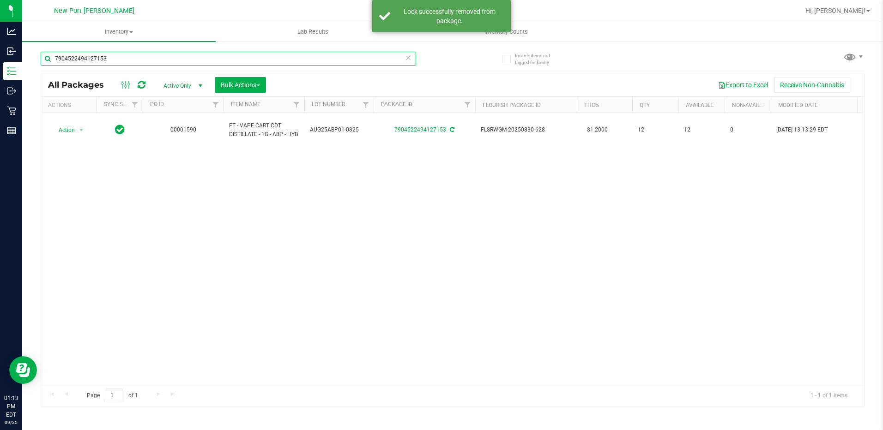
click at [122, 60] on input "7904522494127153" at bounding box center [228, 59] width 375 height 14
type input "7"
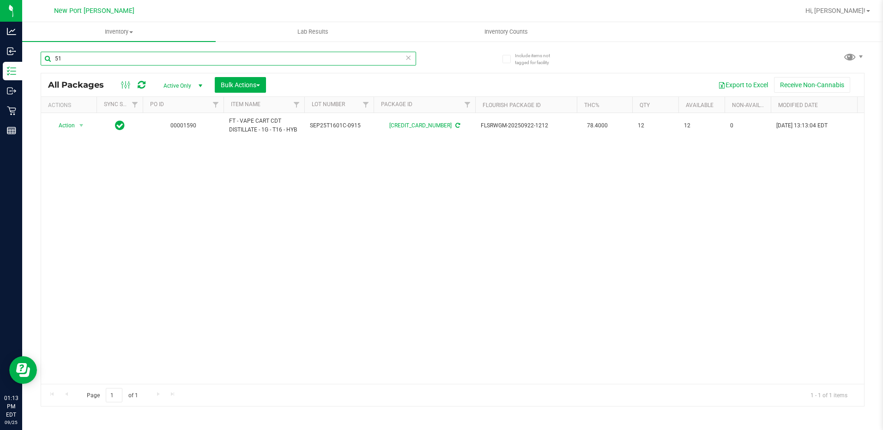
type input "5"
type input "0010987868379291"
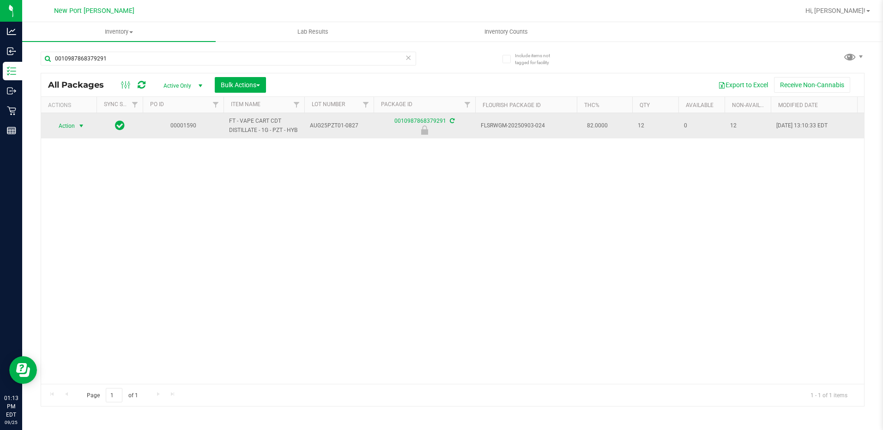
click at [83, 127] on span "select" at bounding box center [81, 125] width 7 height 7
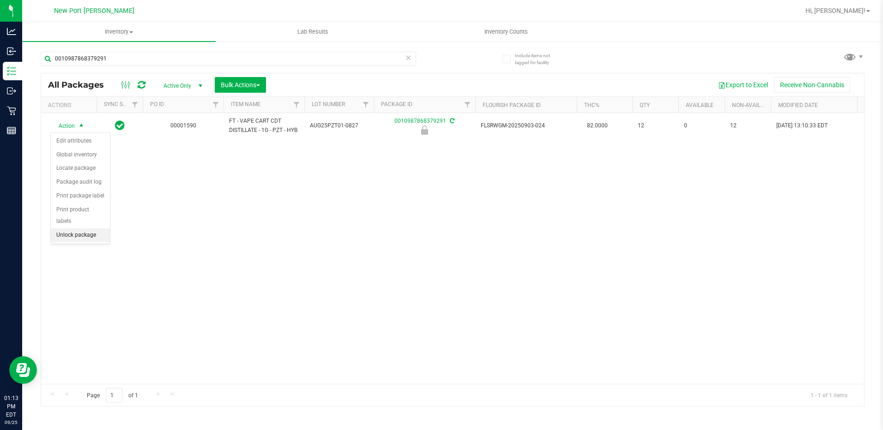
click at [66, 228] on li "Unlock package" at bounding box center [80, 235] width 59 height 14
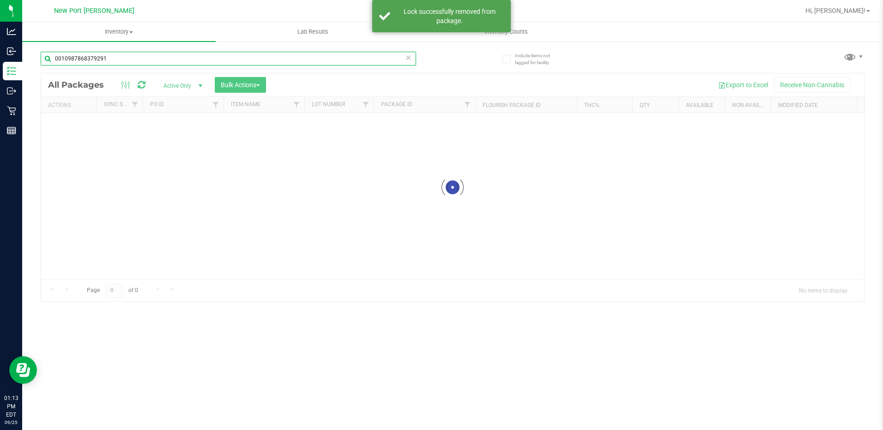
click at [119, 60] on input "0010987868379291" at bounding box center [228, 59] width 375 height 14
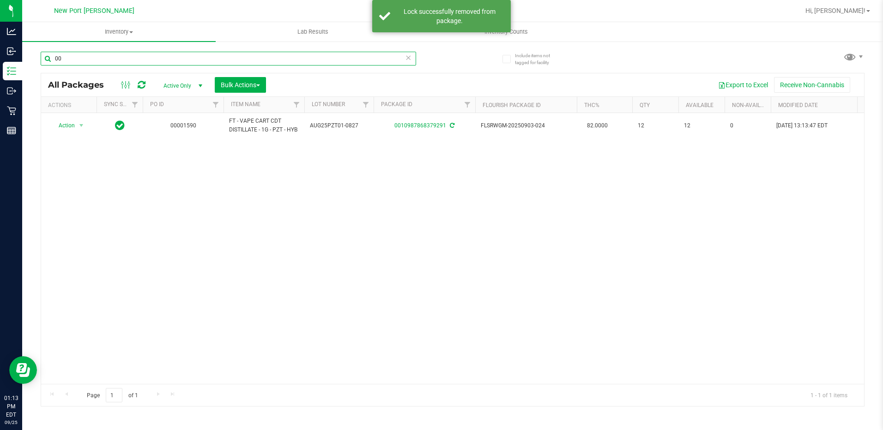
type input "0"
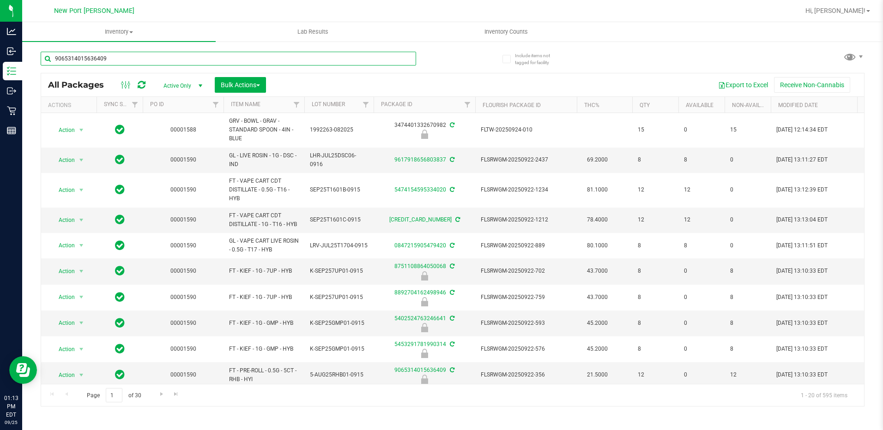
type input "9065314015636409"
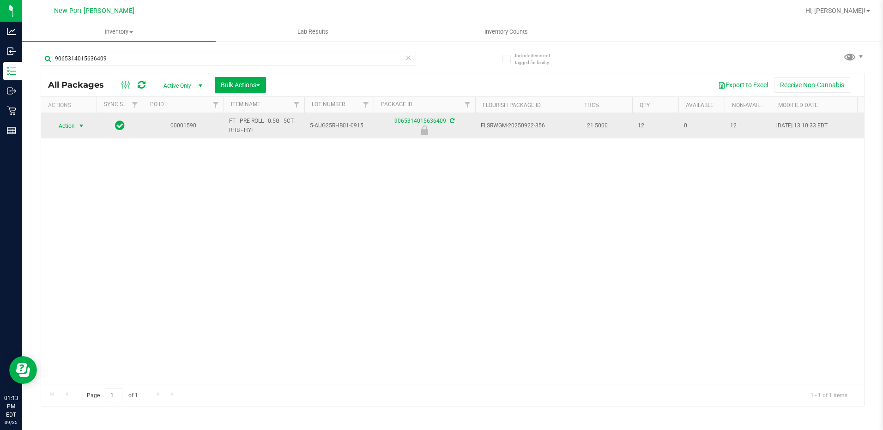
click at [81, 126] on span "select" at bounding box center [81, 125] width 7 height 7
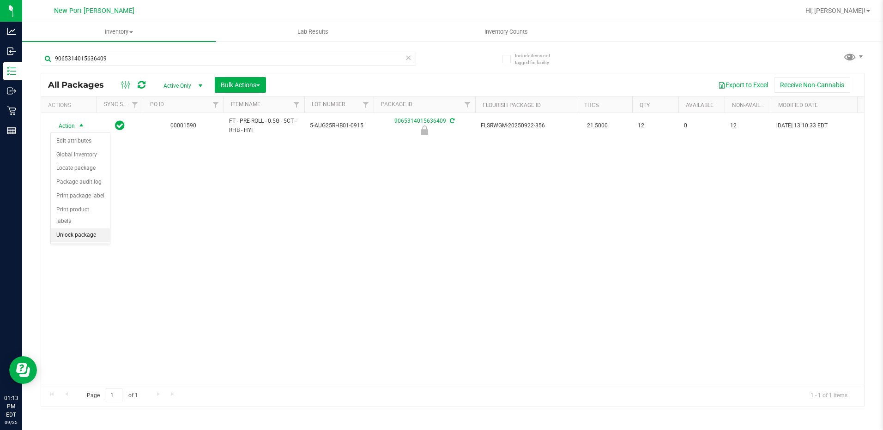
click at [82, 228] on li "Unlock package" at bounding box center [80, 235] width 59 height 14
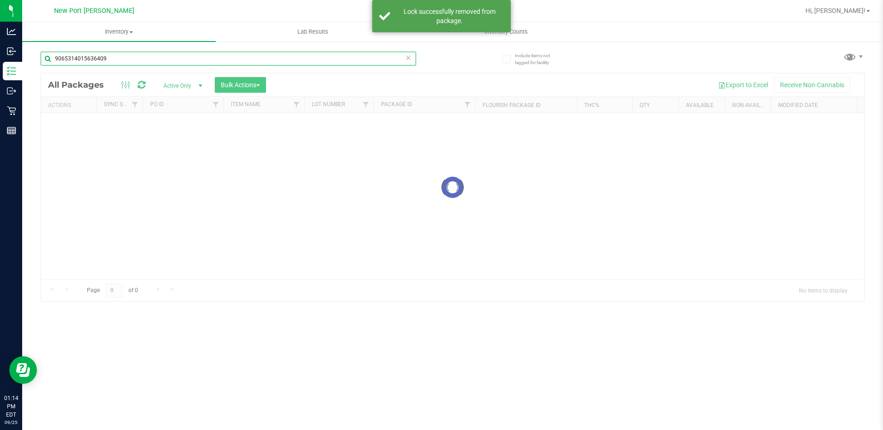
click at [116, 55] on input "9065314015636409" at bounding box center [228, 59] width 375 height 14
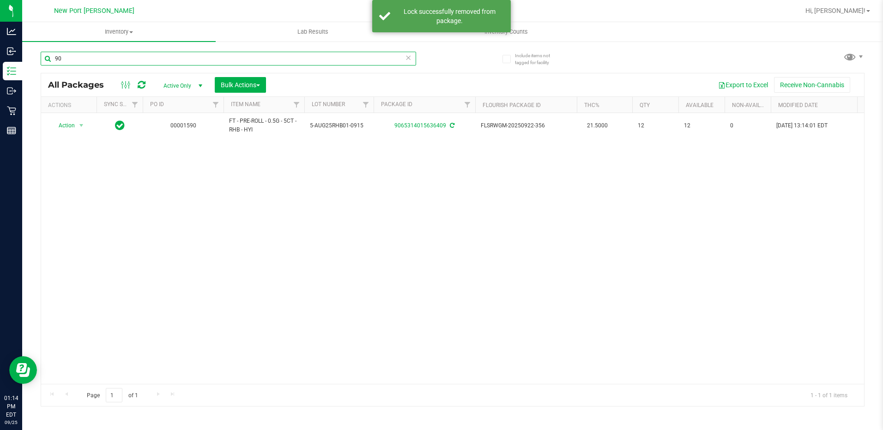
type input "9"
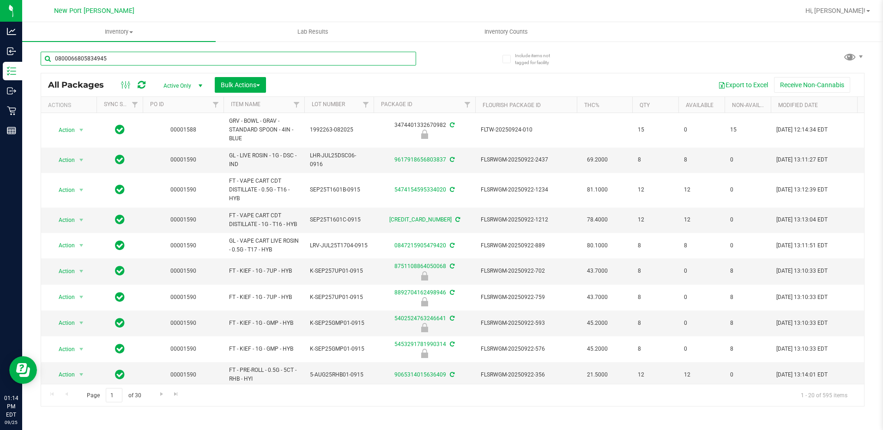
type input "0800066805834945"
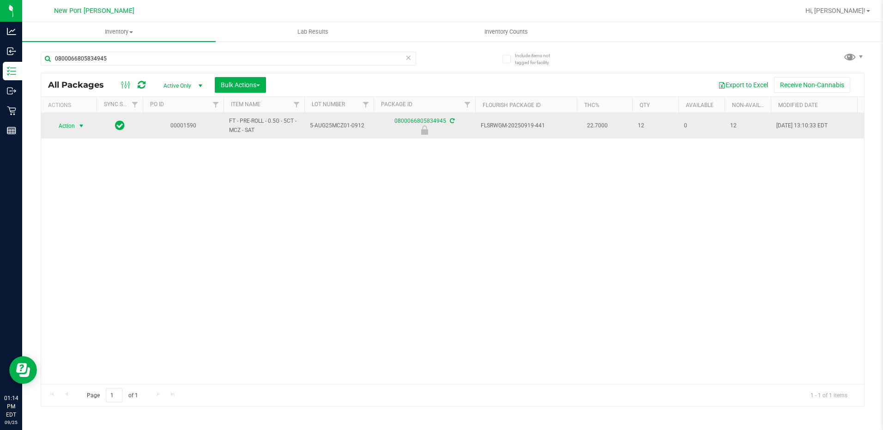
click at [82, 126] on span "select" at bounding box center [81, 125] width 7 height 7
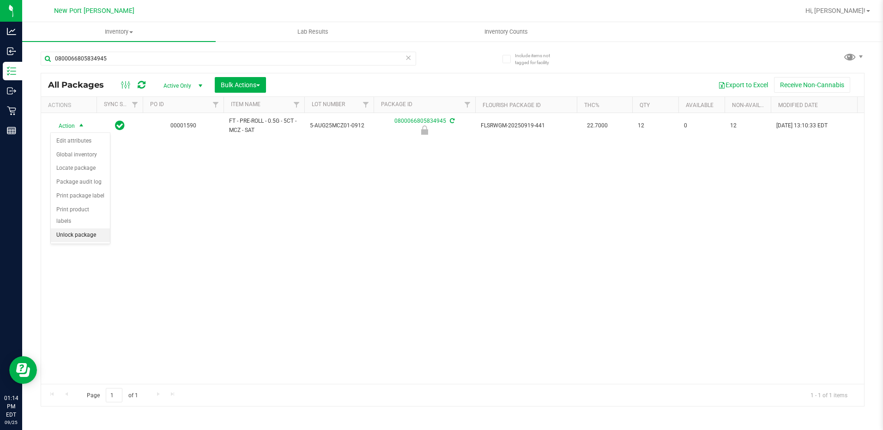
click at [76, 228] on li "Unlock package" at bounding box center [80, 235] width 59 height 14
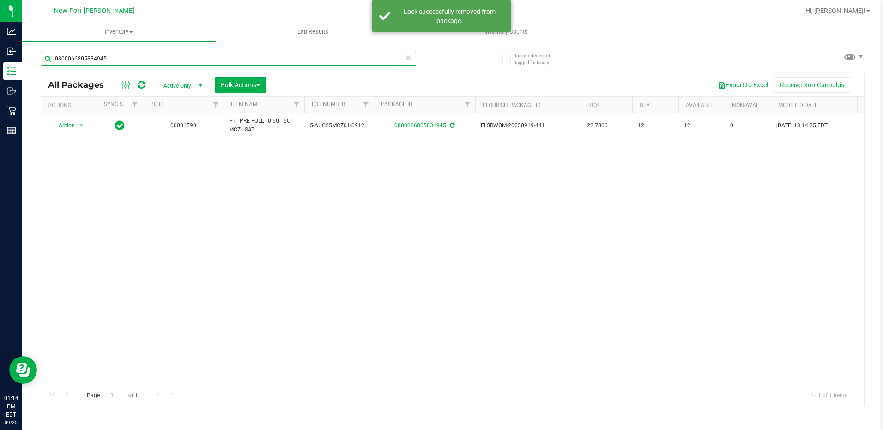
click at [116, 57] on input "0800066805834945" at bounding box center [228, 59] width 375 height 14
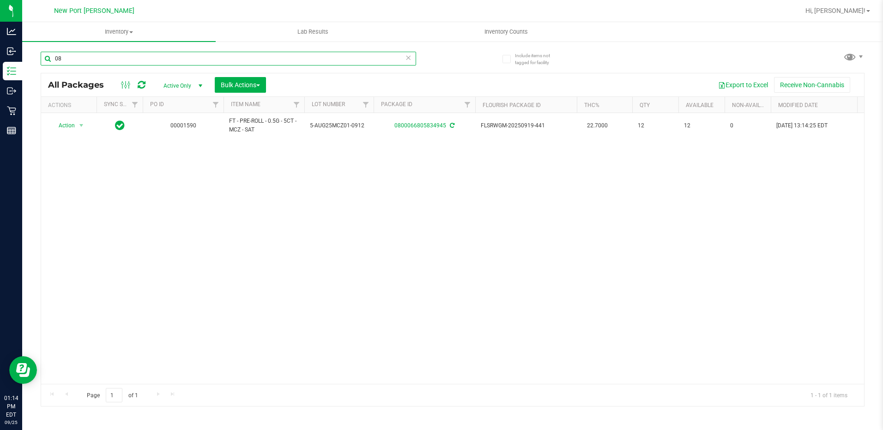
type input "0"
type input "9"
type input "0"
type input "2703492723325120"
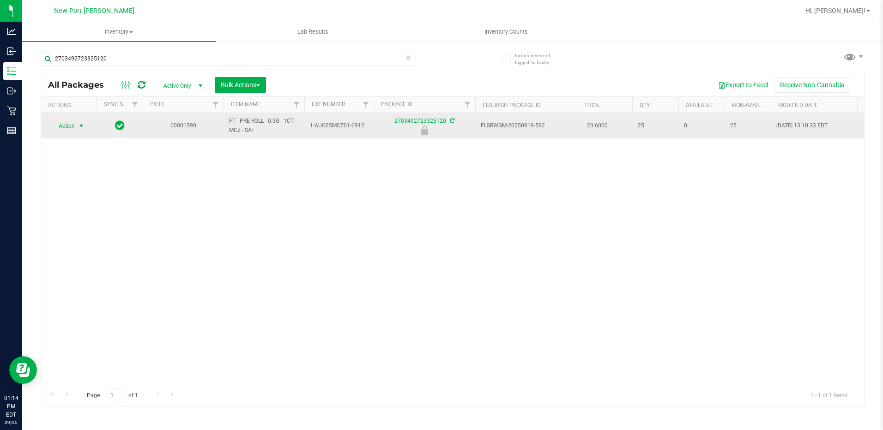
click at [82, 126] on span "select" at bounding box center [81, 125] width 7 height 7
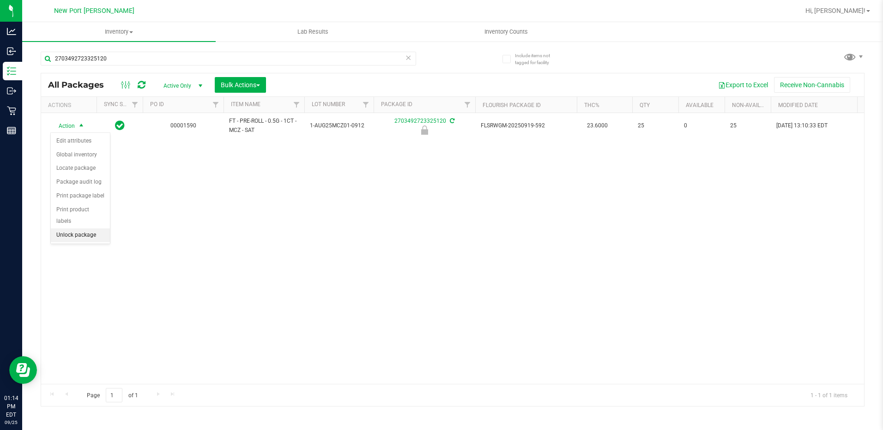
click at [69, 228] on li "Unlock package" at bounding box center [80, 235] width 59 height 14
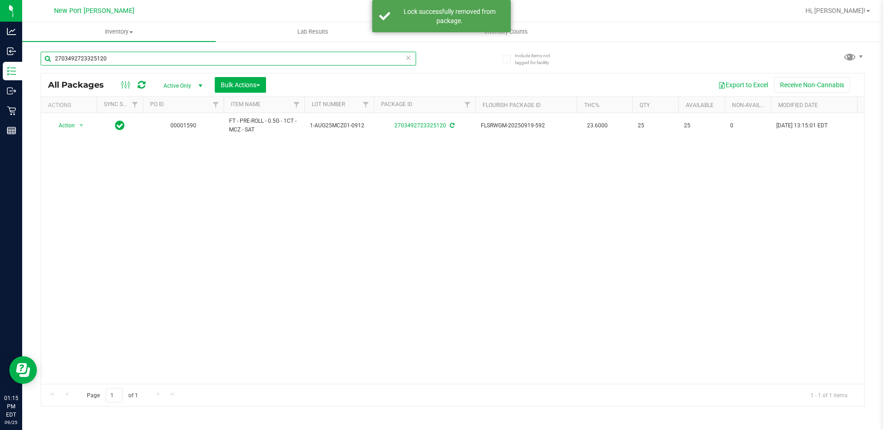
click at [126, 59] on input "2703492723325120" at bounding box center [228, 59] width 375 height 14
type input "2"
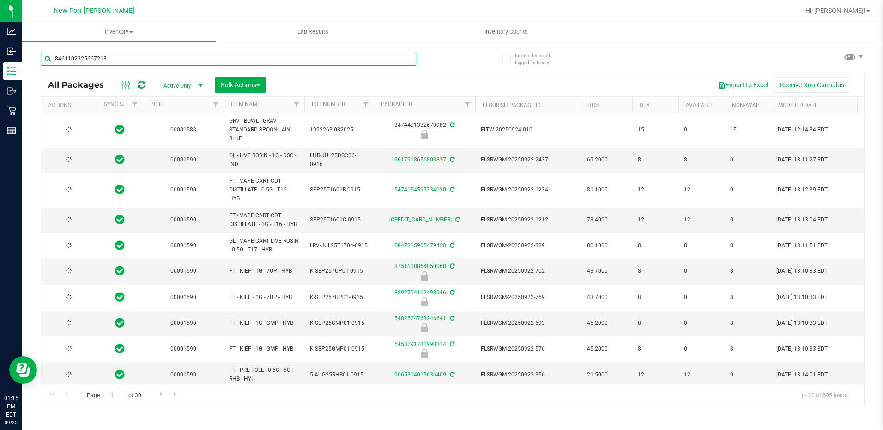
type input "8461102325667213"
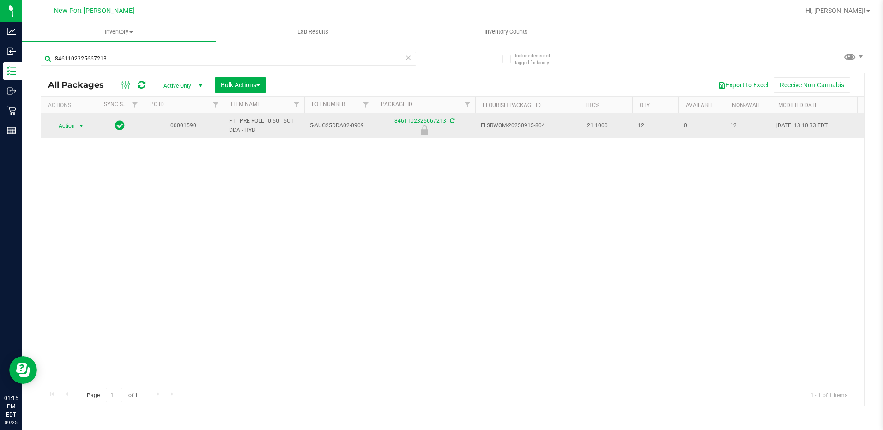
click at [80, 126] on span "select" at bounding box center [81, 125] width 7 height 7
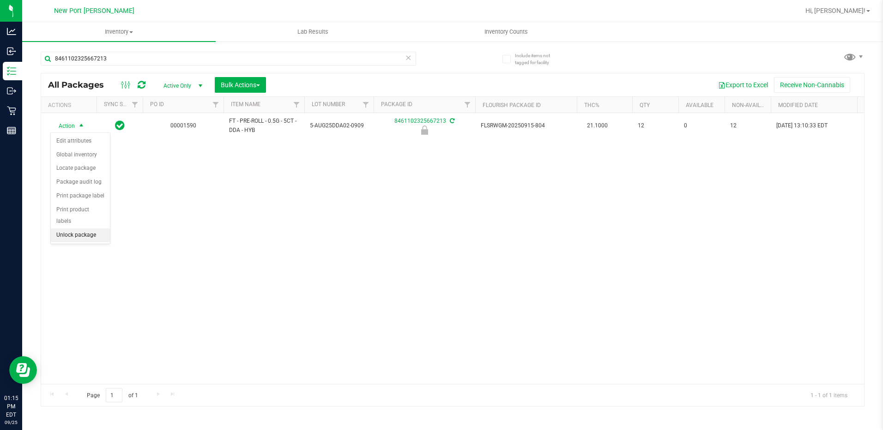
click at [70, 228] on li "Unlock package" at bounding box center [80, 235] width 59 height 14
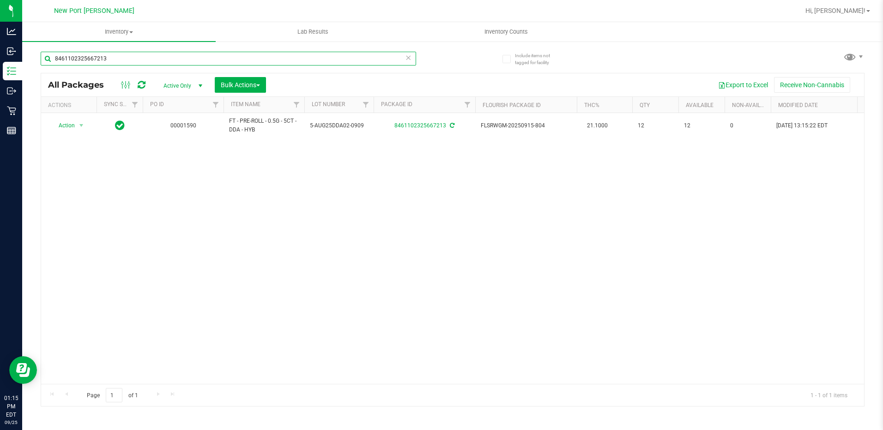
click at [170, 53] on input "8461102325667213" at bounding box center [228, 59] width 375 height 14
type input "8"
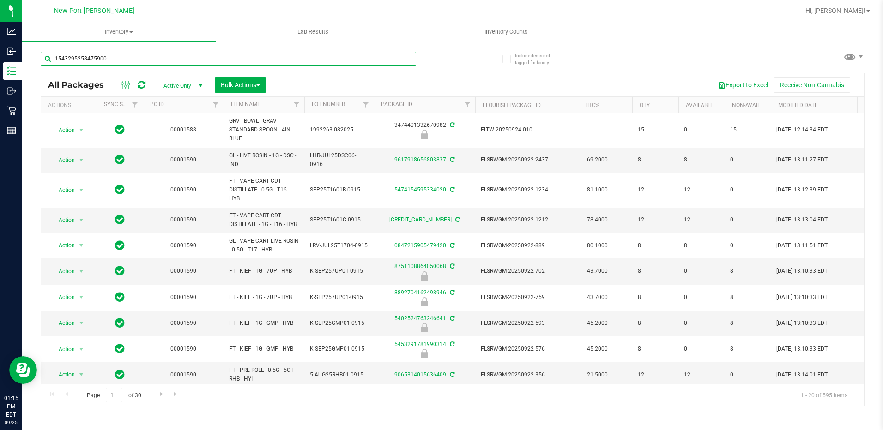
type input "1543295258475900"
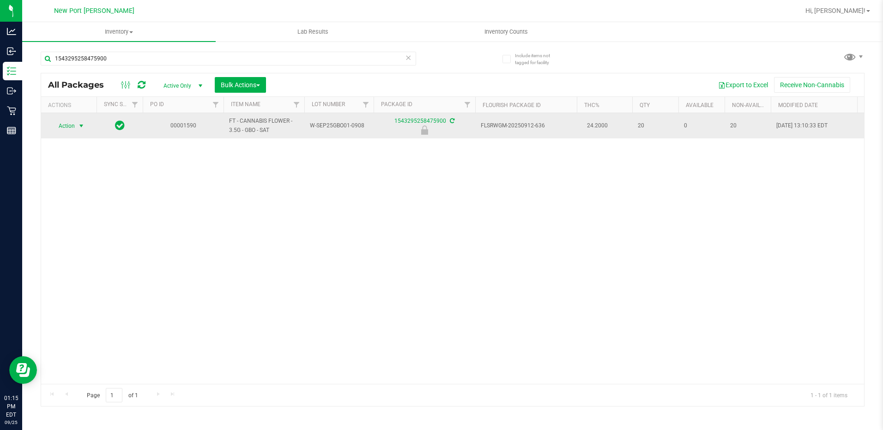
click at [79, 128] on span "select" at bounding box center [81, 125] width 7 height 7
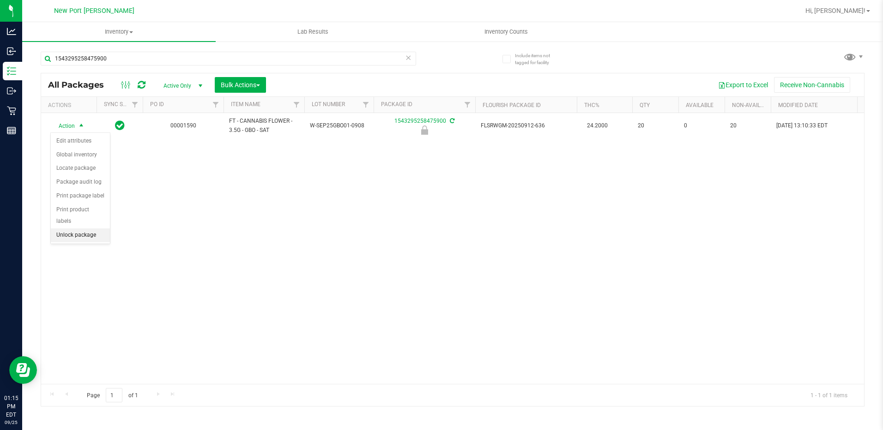
click at [76, 228] on li "Unlock package" at bounding box center [80, 235] width 59 height 14
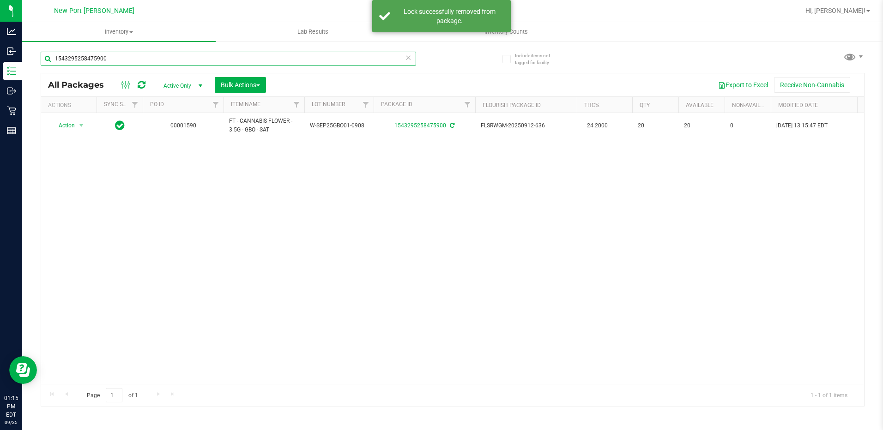
click at [129, 59] on input "1543295258475900" at bounding box center [228, 59] width 375 height 14
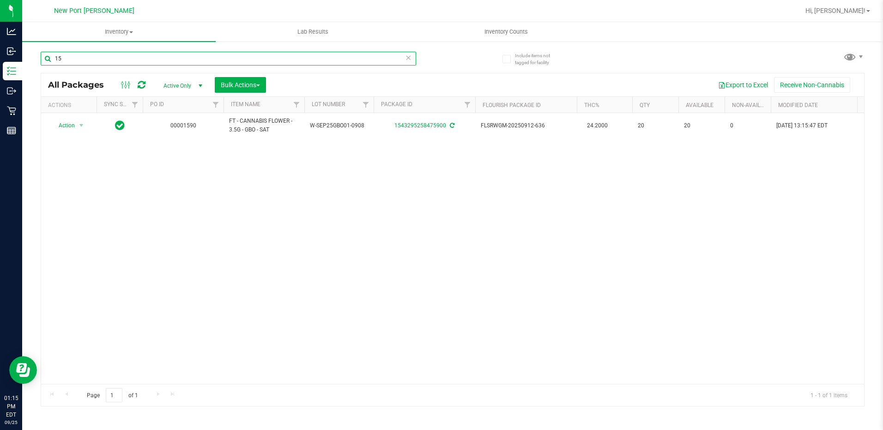
type input "1"
type input "2732028660133381"
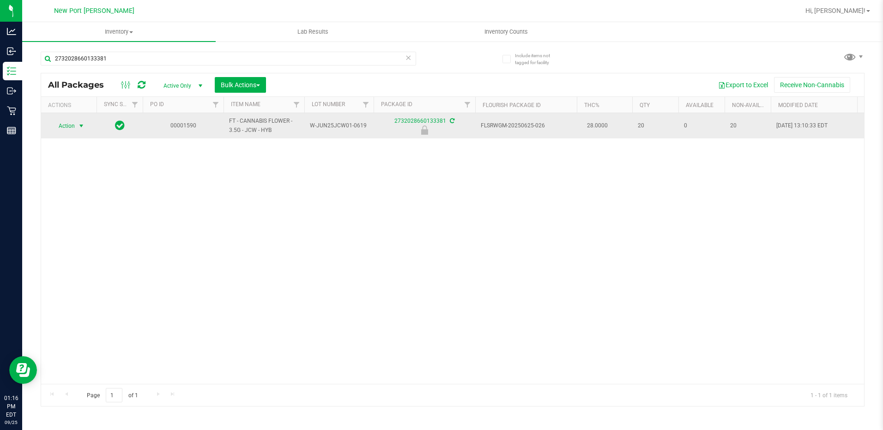
click at [83, 127] on span "select" at bounding box center [81, 125] width 7 height 7
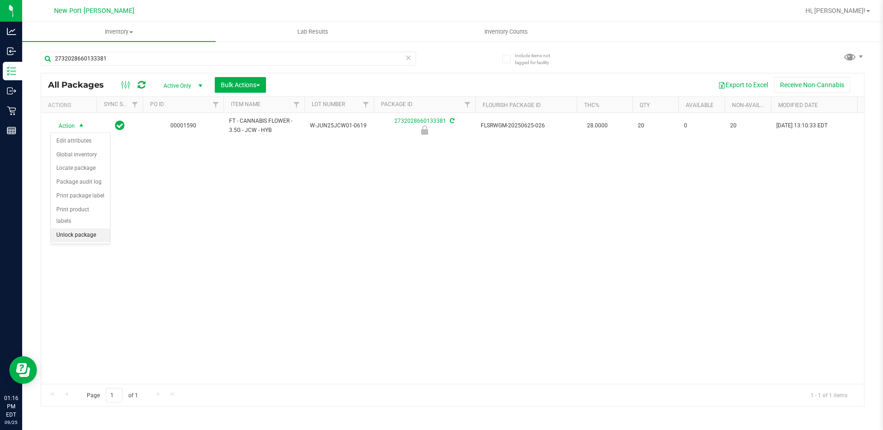
click at [70, 228] on li "Unlock package" at bounding box center [80, 235] width 59 height 14
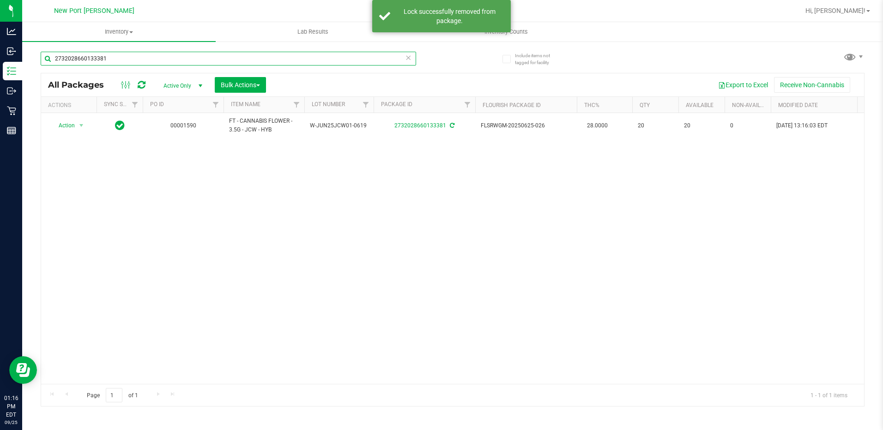
click at [126, 59] on input "2732028660133381" at bounding box center [228, 59] width 375 height 14
type input "2"
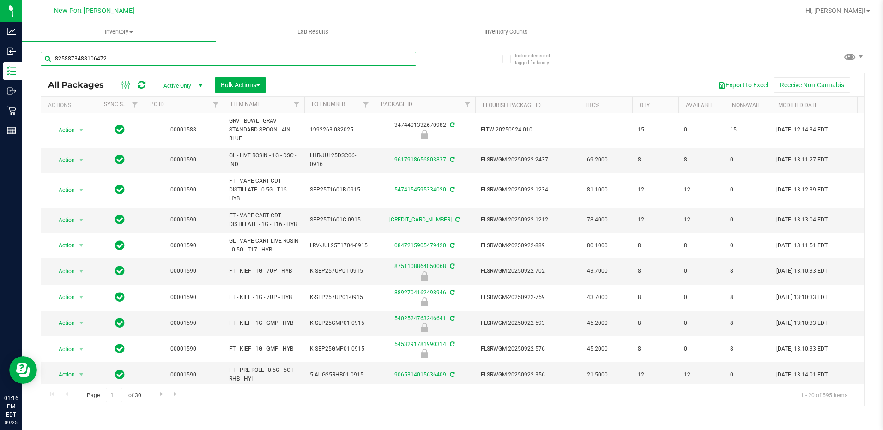
type input "8258873488106472"
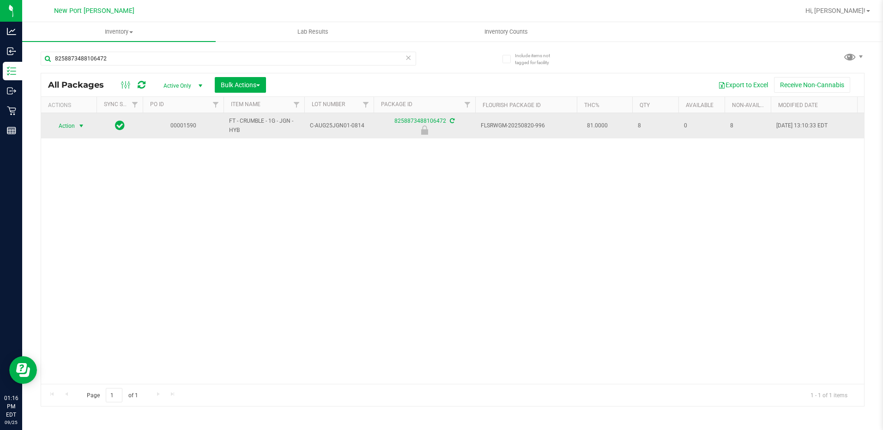
click at [82, 126] on span "select" at bounding box center [81, 125] width 7 height 7
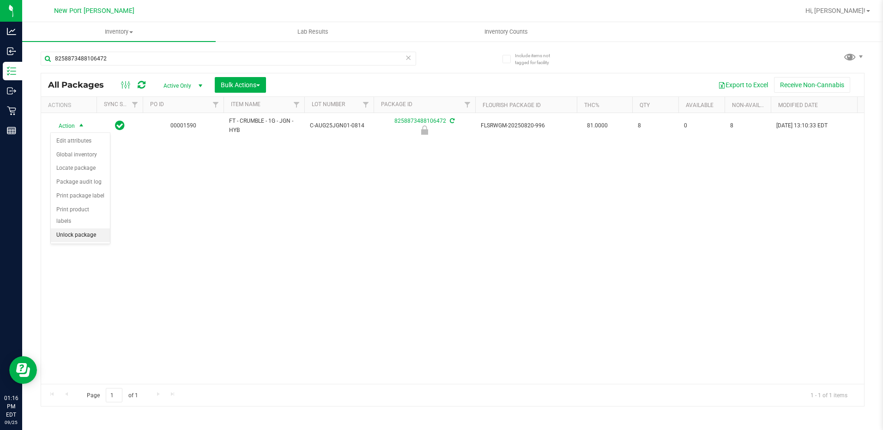
click at [75, 228] on li "Unlock package" at bounding box center [80, 235] width 59 height 14
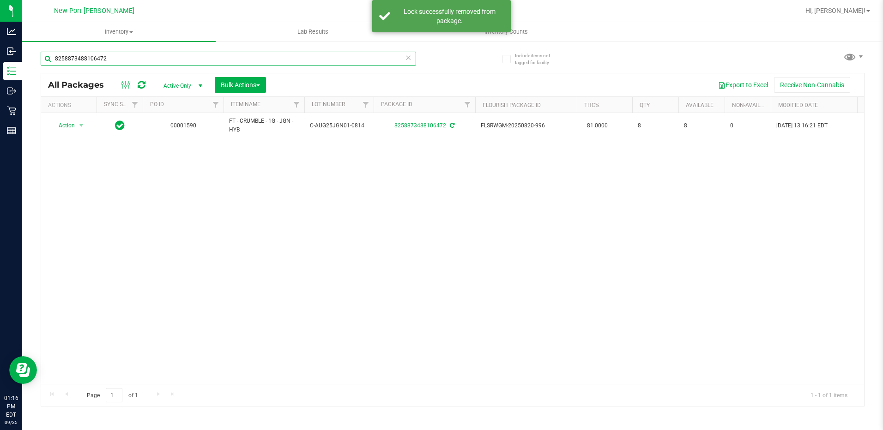
click at [137, 60] on input "8258873488106472" at bounding box center [228, 59] width 375 height 14
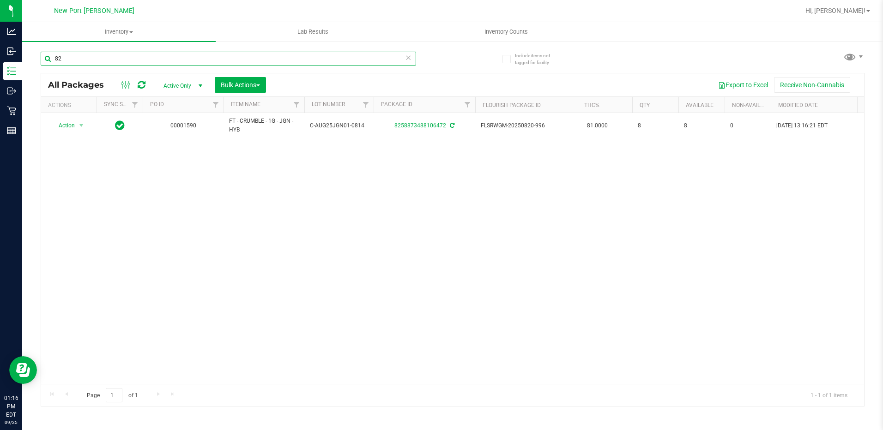
type input "8"
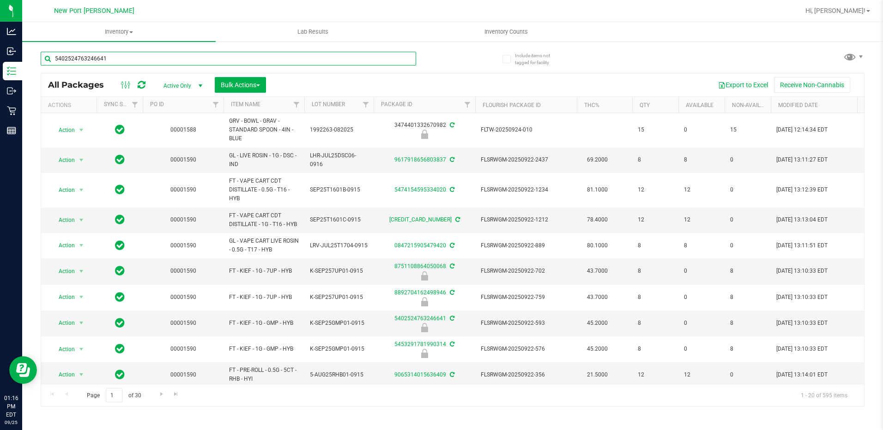
type input "5402524763246641"
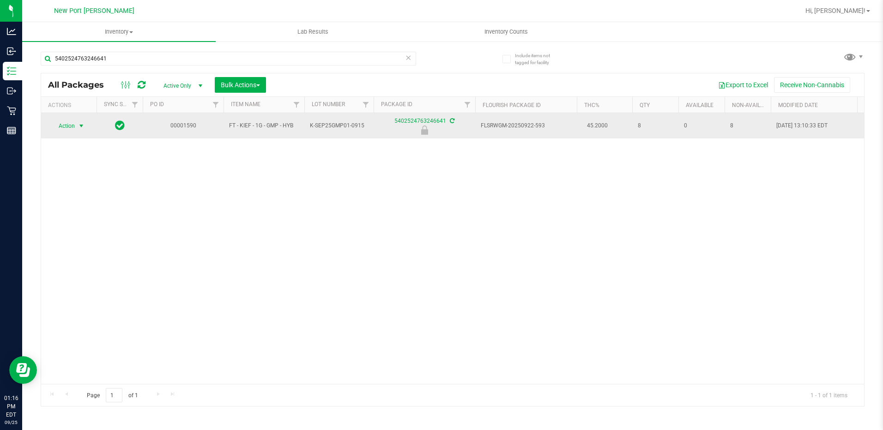
click at [83, 128] on span "select" at bounding box center [81, 125] width 7 height 7
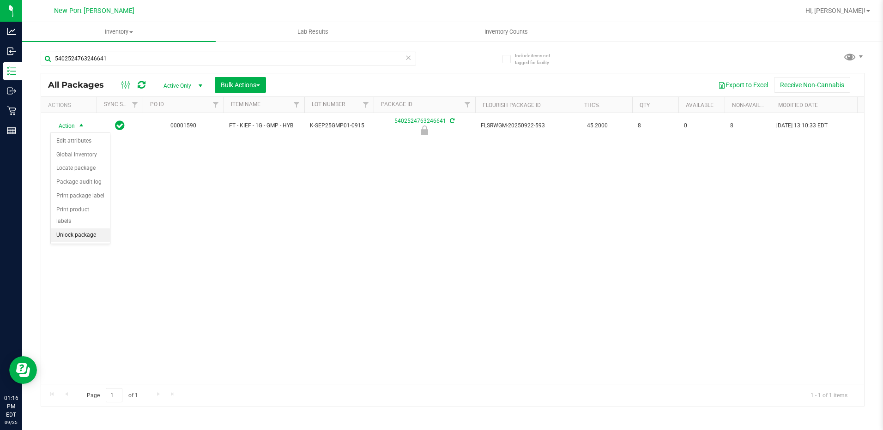
click at [72, 228] on li "Unlock package" at bounding box center [80, 235] width 59 height 14
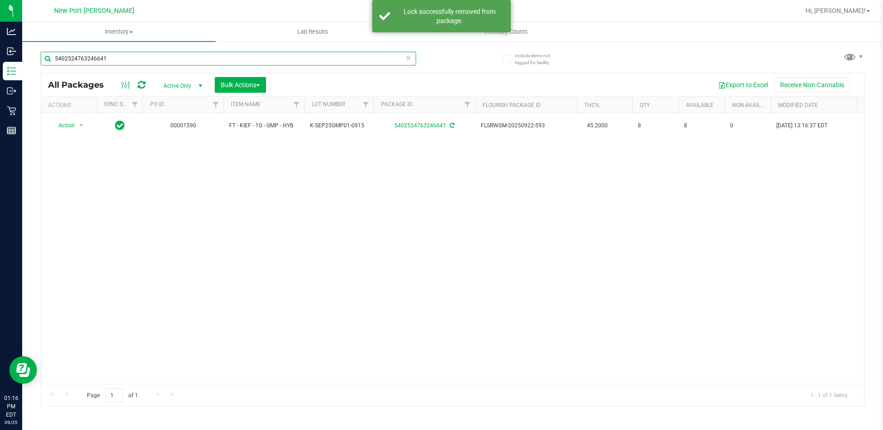
click at [119, 61] on input "5402524763246641" at bounding box center [228, 59] width 375 height 14
type input "5"
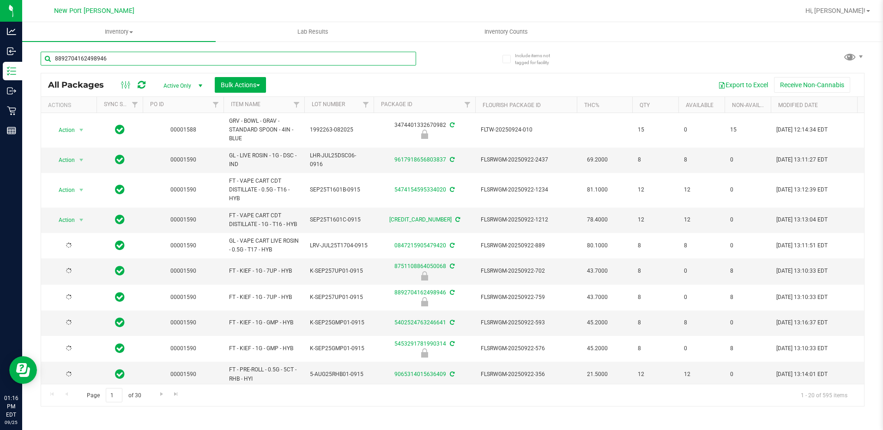
type input "8892704162498946"
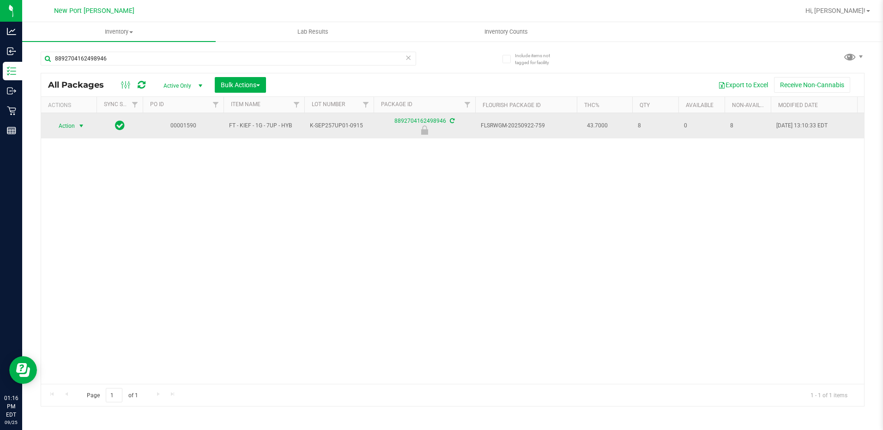
click at [83, 127] on span "select" at bounding box center [81, 125] width 7 height 7
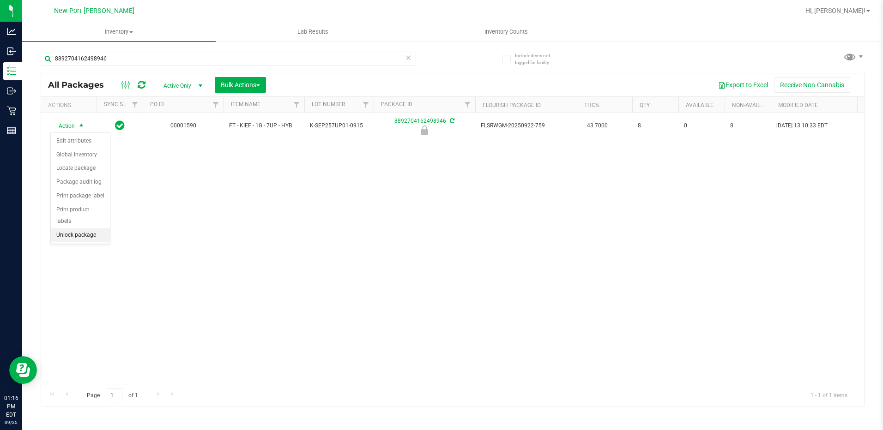
click at [87, 228] on li "Unlock package" at bounding box center [80, 235] width 59 height 14
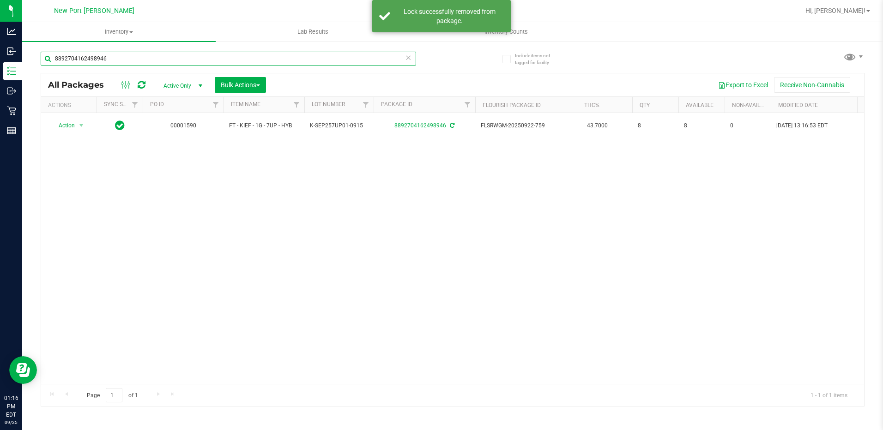
click at [123, 60] on input "8892704162498946" at bounding box center [228, 59] width 375 height 14
type input "8"
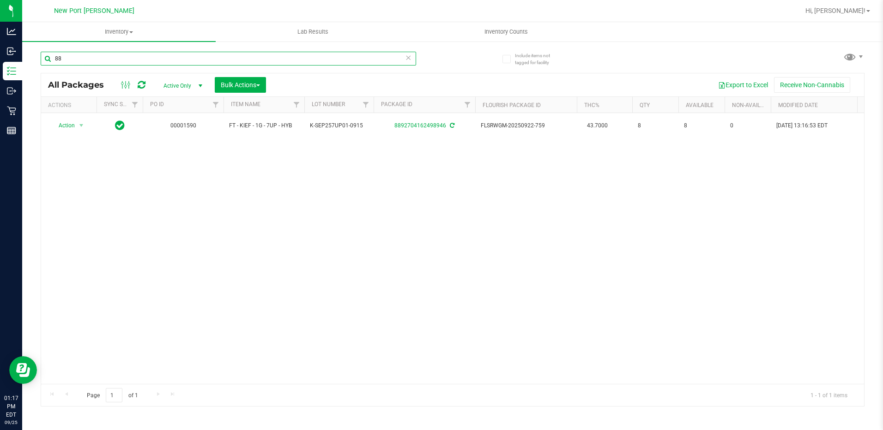
type input "8"
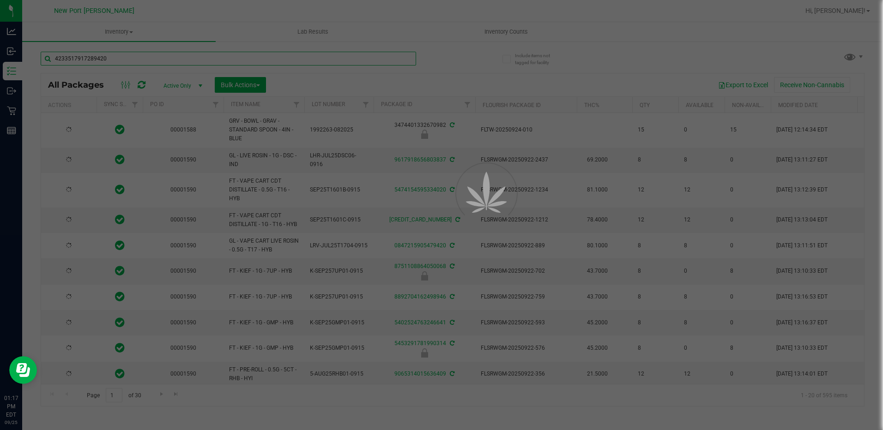
type input "4233517917289420"
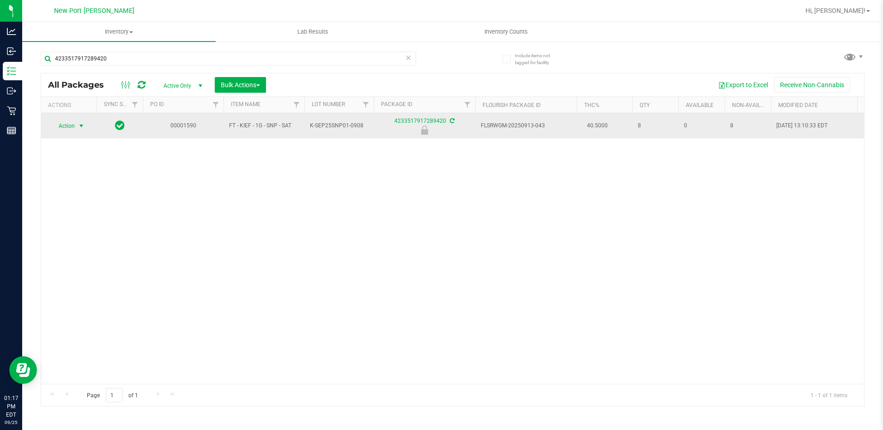
click at [83, 125] on span "select" at bounding box center [81, 125] width 7 height 7
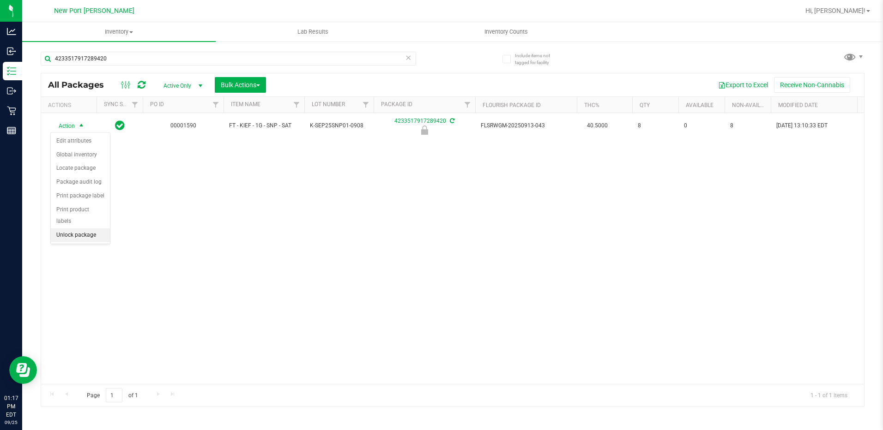
click at [81, 228] on li "Unlock package" at bounding box center [80, 235] width 59 height 14
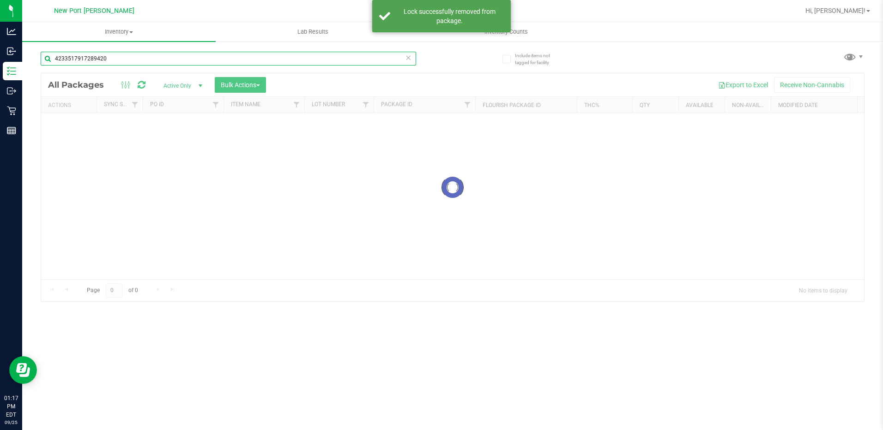
click at [123, 58] on input "4233517917289420" at bounding box center [228, 59] width 375 height 14
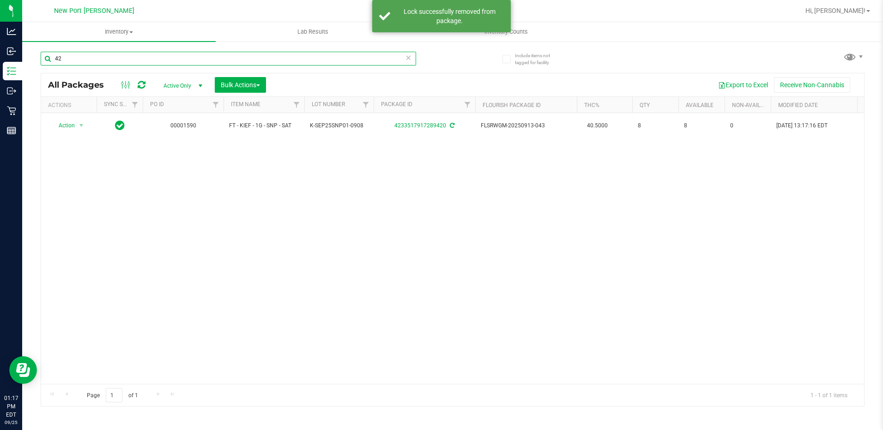
type input "4"
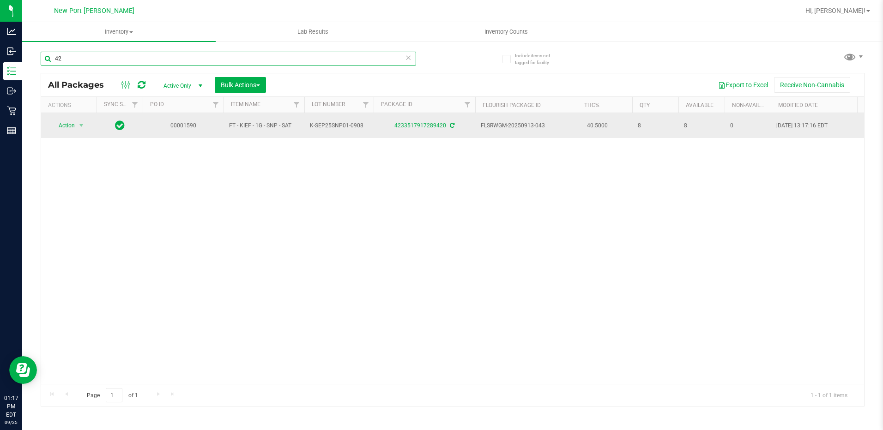
type input "4"
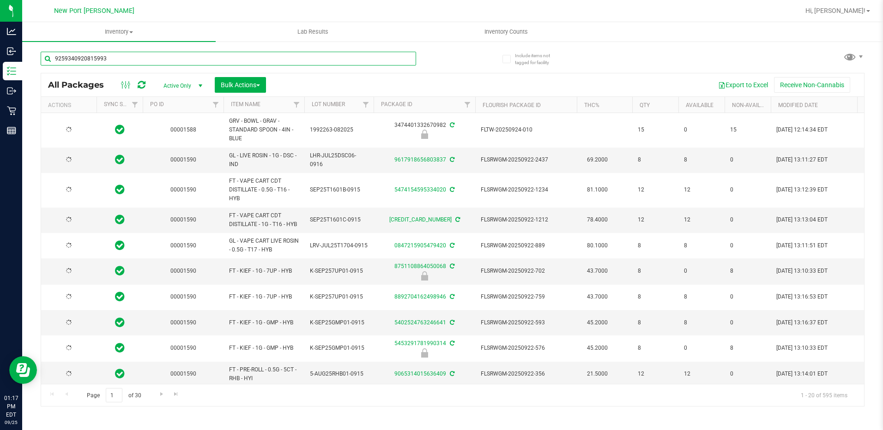
type input "9259340920815993"
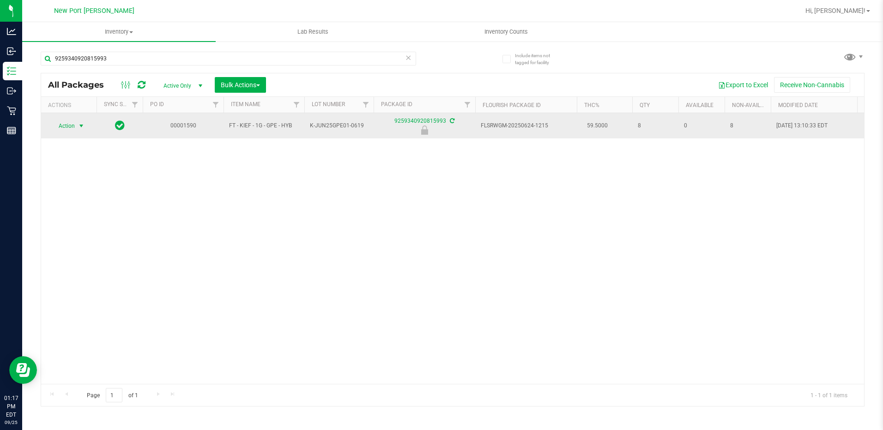
click at [82, 128] on span "select" at bounding box center [81, 125] width 7 height 7
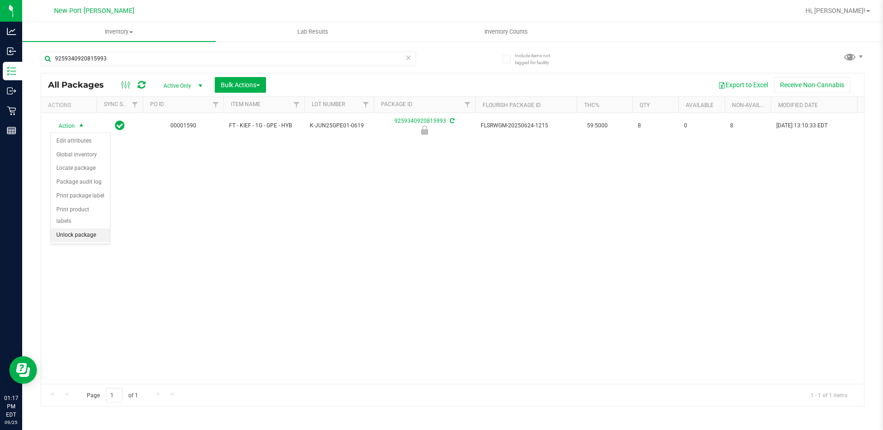
click at [68, 228] on li "Unlock package" at bounding box center [80, 235] width 59 height 14
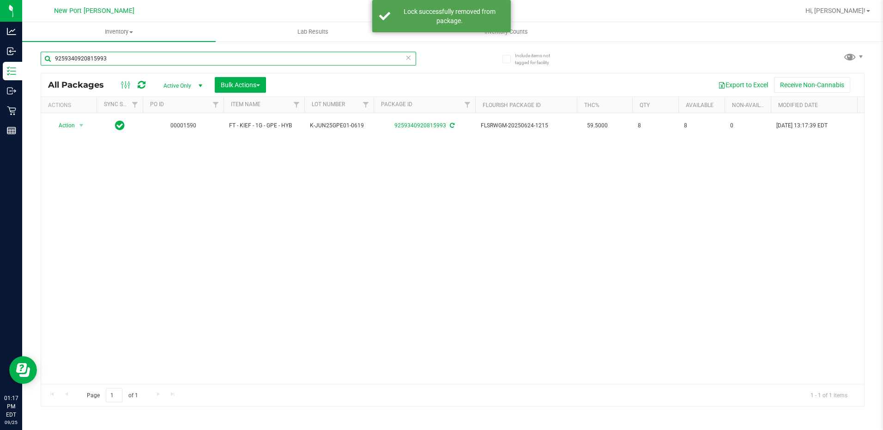
click at [125, 60] on input "9259340920815993" at bounding box center [228, 59] width 375 height 14
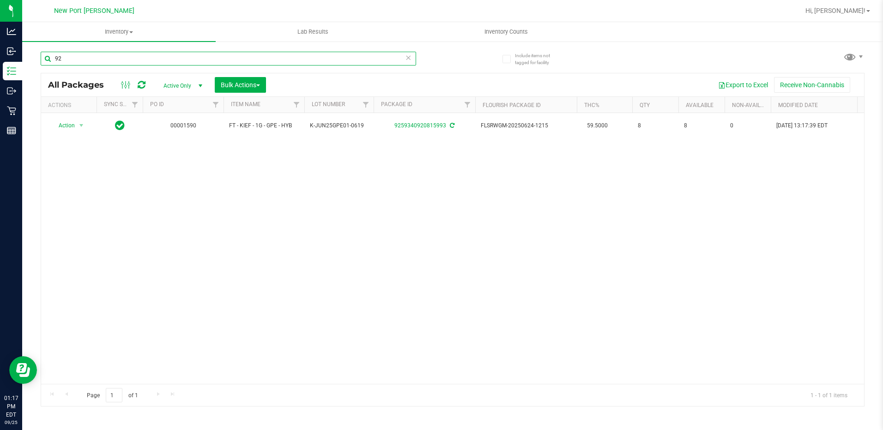
type input "9"
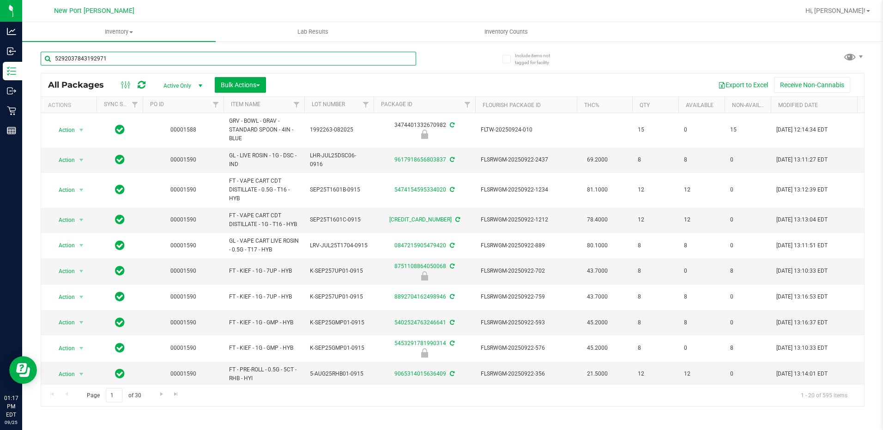
type input "5292037843192971"
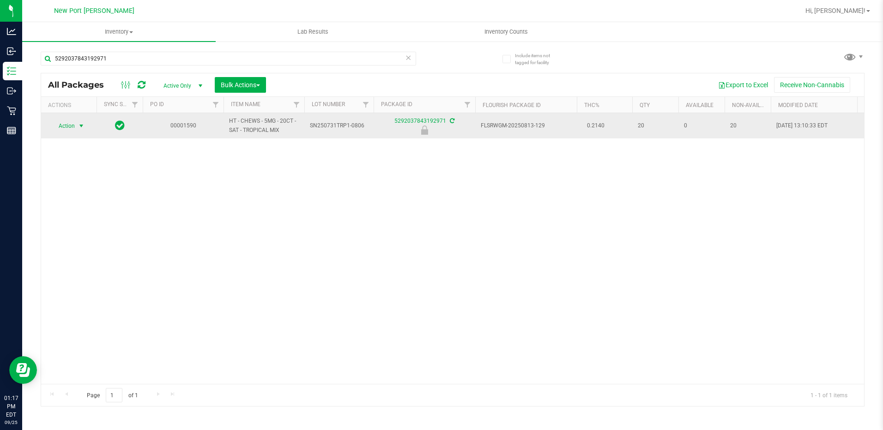
click at [82, 123] on span "select" at bounding box center [81, 125] width 7 height 7
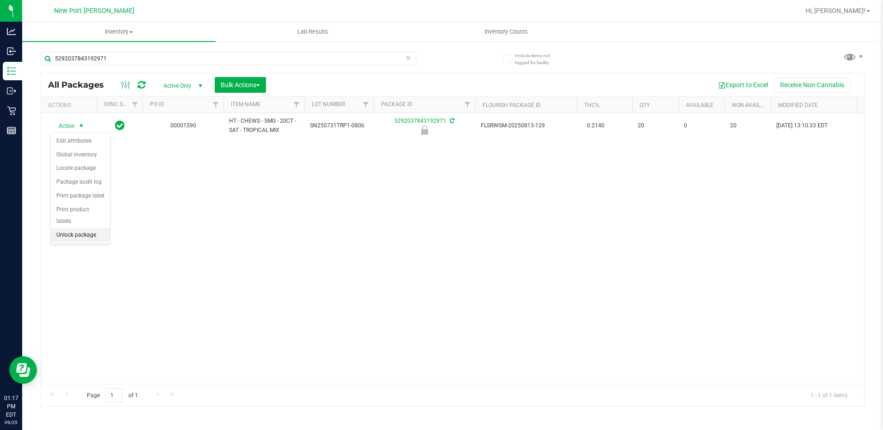
click at [72, 228] on li "Unlock package" at bounding box center [80, 235] width 59 height 14
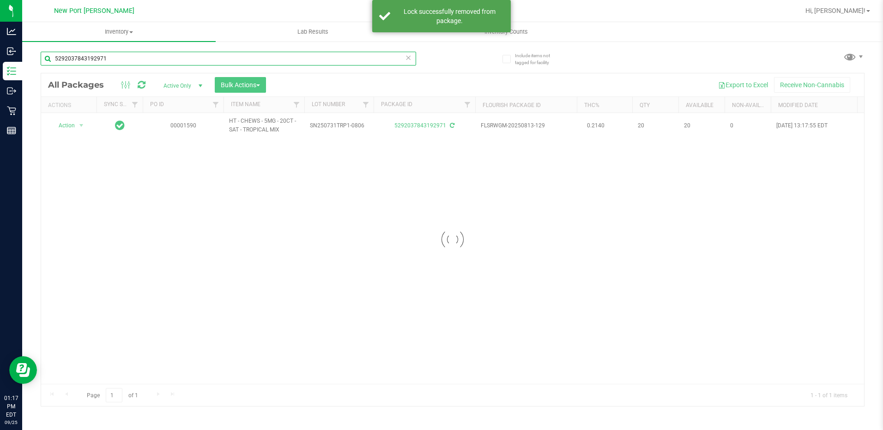
click at [126, 61] on input "5292037843192971" at bounding box center [228, 59] width 375 height 14
type input "[DATE]"
type input "5"
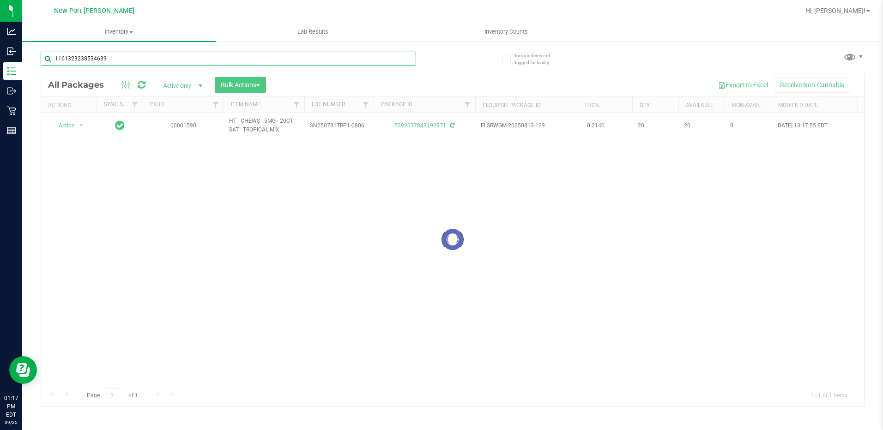
type input "1161323238534639"
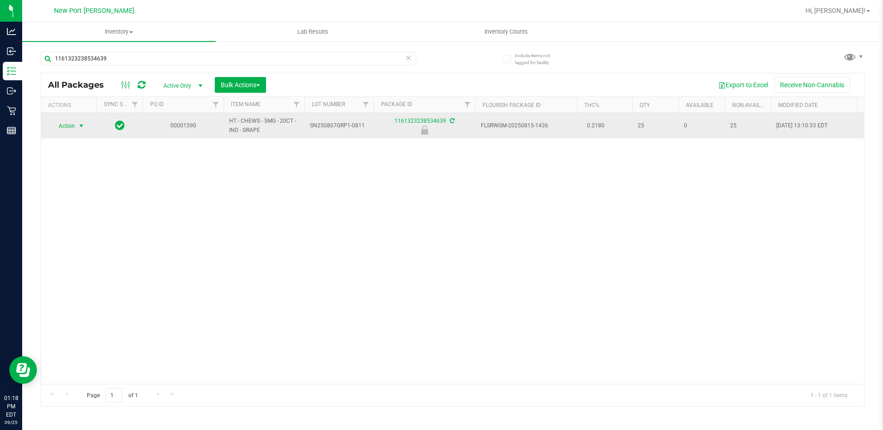
click at [82, 126] on span "select" at bounding box center [81, 125] width 7 height 7
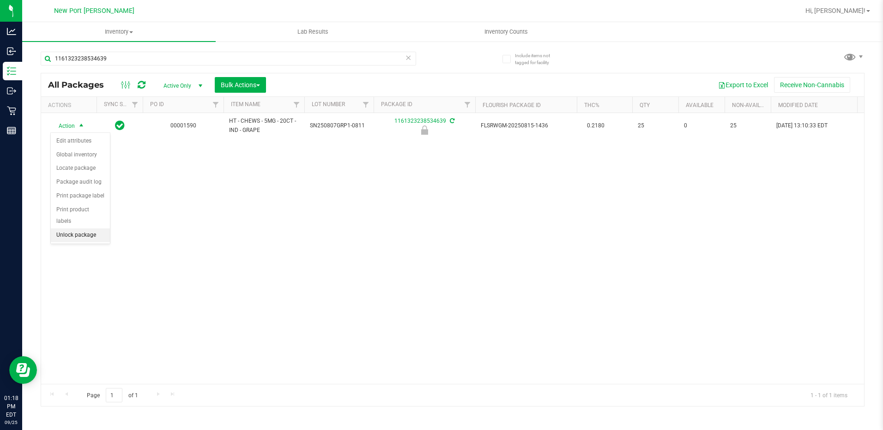
click at [91, 228] on li "Unlock package" at bounding box center [80, 235] width 59 height 14
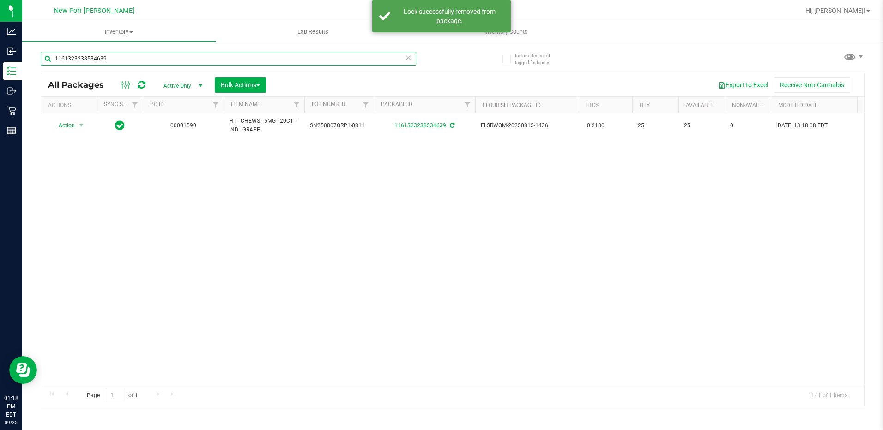
click at [122, 57] on input "1161323238534639" at bounding box center [228, 59] width 375 height 14
type input "1"
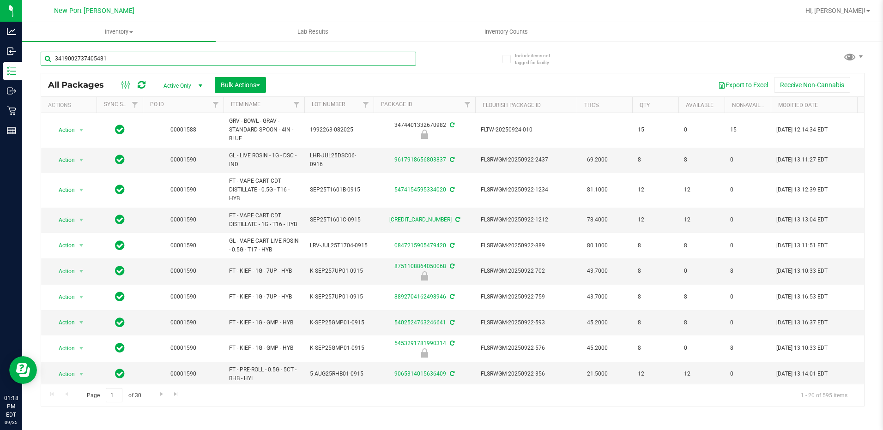
type input "3419002737405481"
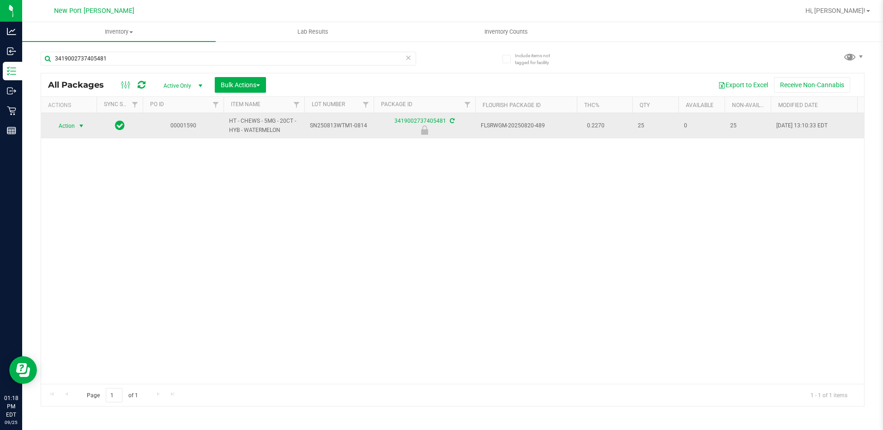
click at [81, 125] on span "select" at bounding box center [81, 125] width 7 height 7
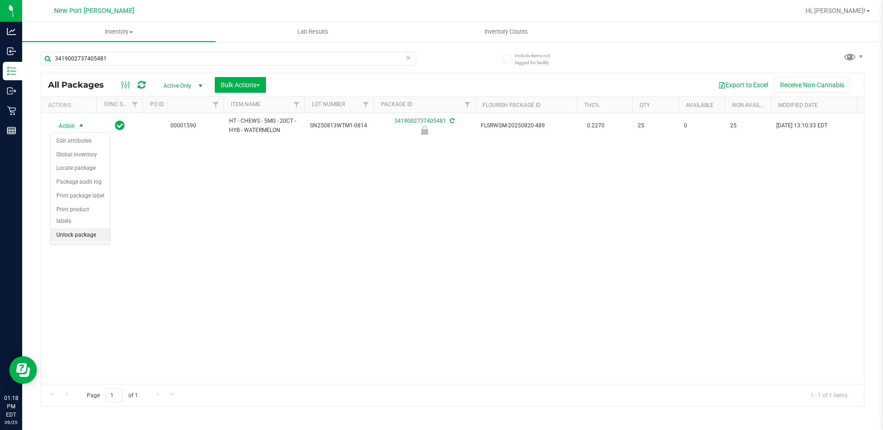
click at [72, 228] on li "Unlock package" at bounding box center [80, 235] width 59 height 14
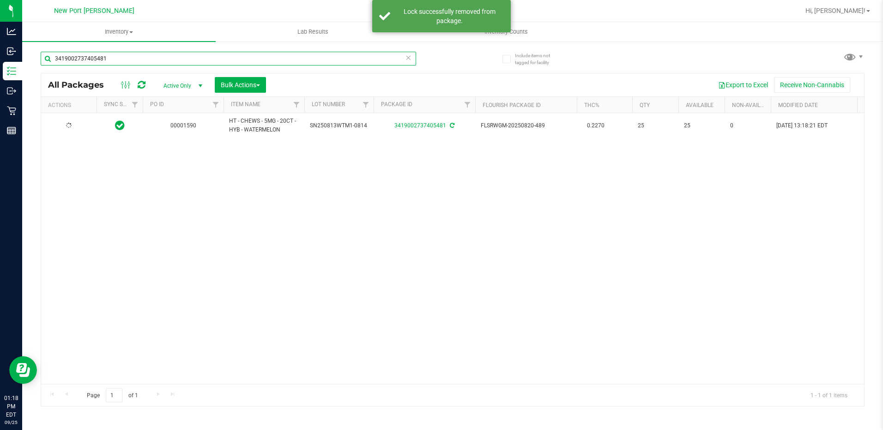
click at [120, 58] on input "3419002737405481" at bounding box center [228, 59] width 375 height 14
type input "3"
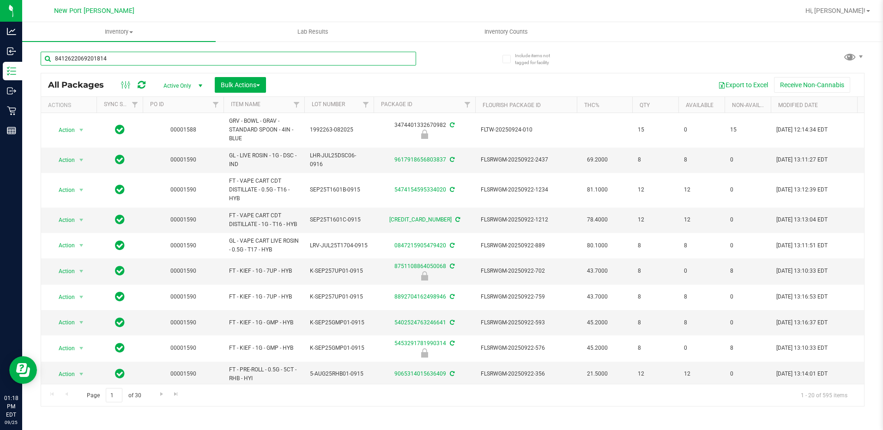
type input "8412622069201814"
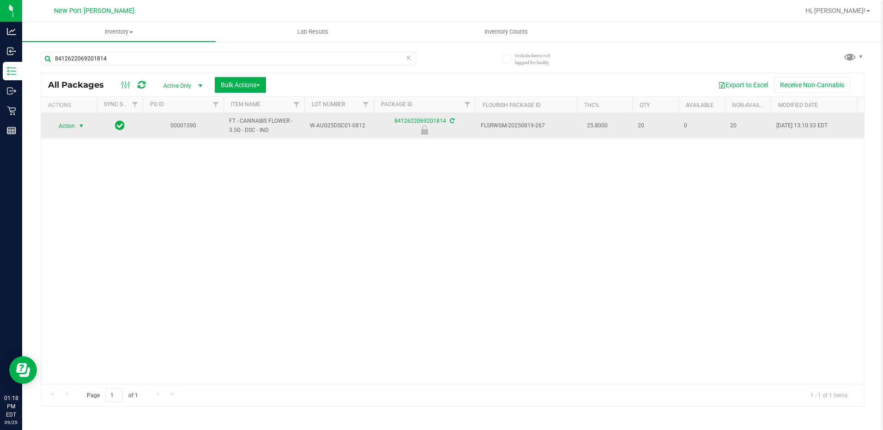
click at [84, 129] on span "select" at bounding box center [81, 125] width 7 height 7
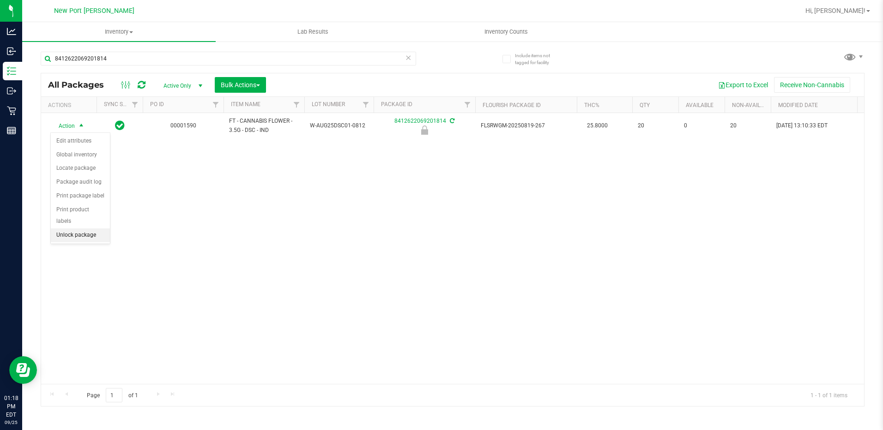
click at [73, 228] on li "Unlock package" at bounding box center [80, 235] width 59 height 14
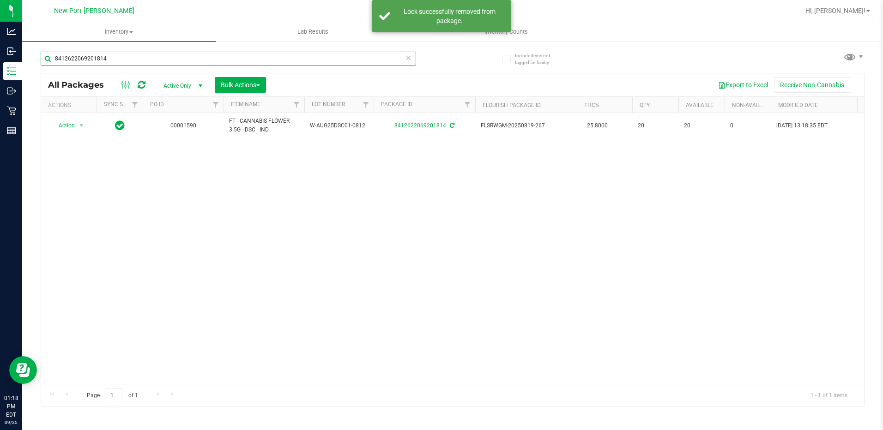
click at [132, 60] on input "8412622069201814" at bounding box center [228, 59] width 375 height 14
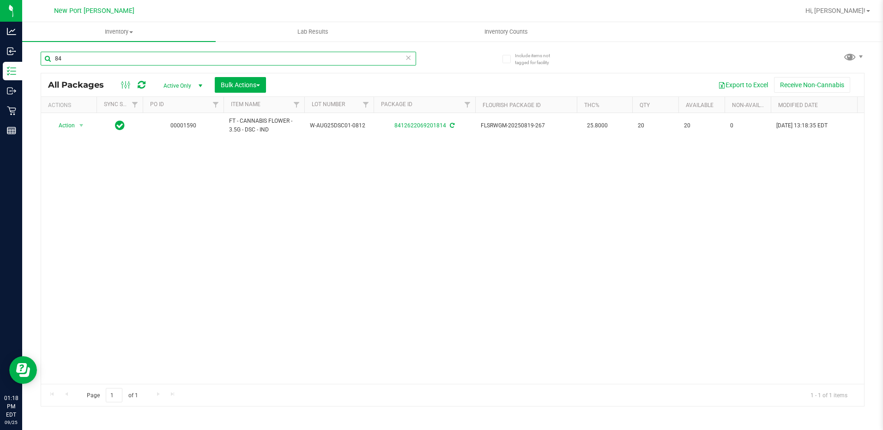
type input "8"
type input "0136362427405592"
click at [81, 125] on span "select" at bounding box center [81, 125] width 7 height 7
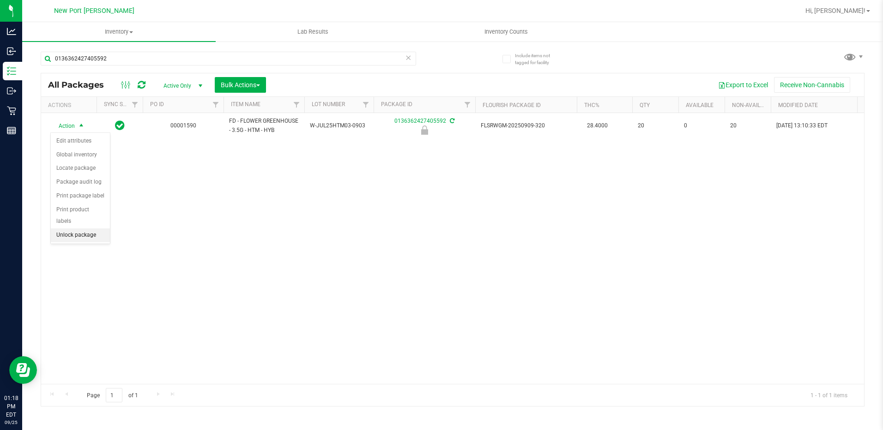
click at [77, 228] on li "Unlock package" at bounding box center [80, 235] width 59 height 14
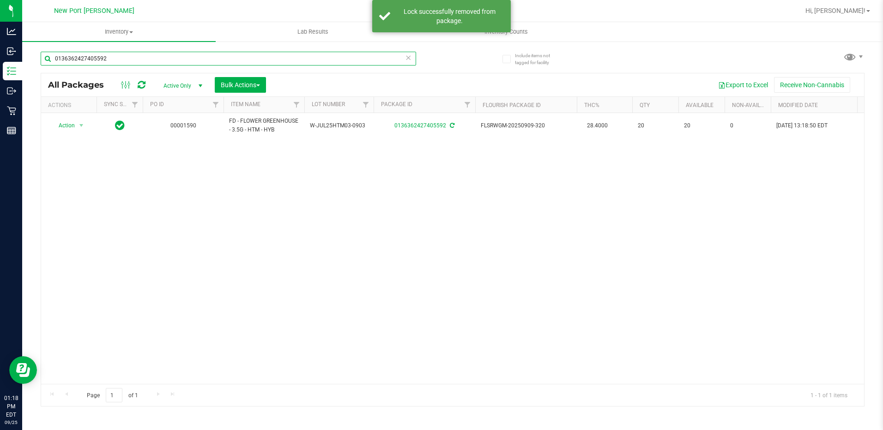
click at [117, 57] on input "0136362427405592" at bounding box center [228, 59] width 375 height 14
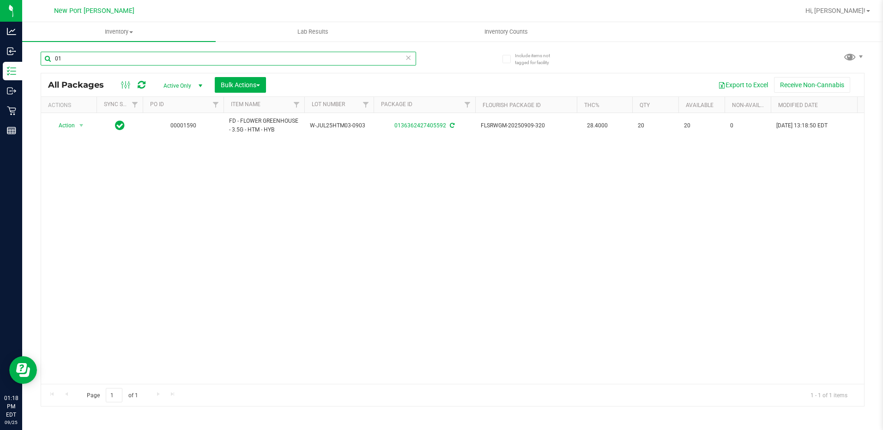
type input "0"
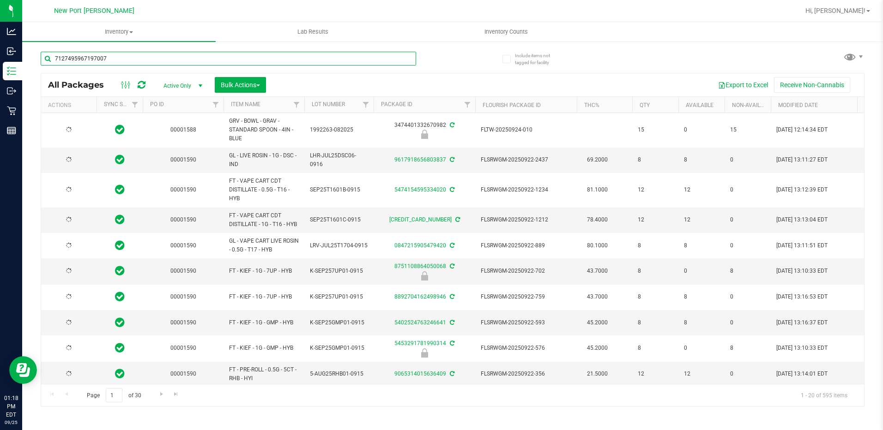
type input "7127495967197007"
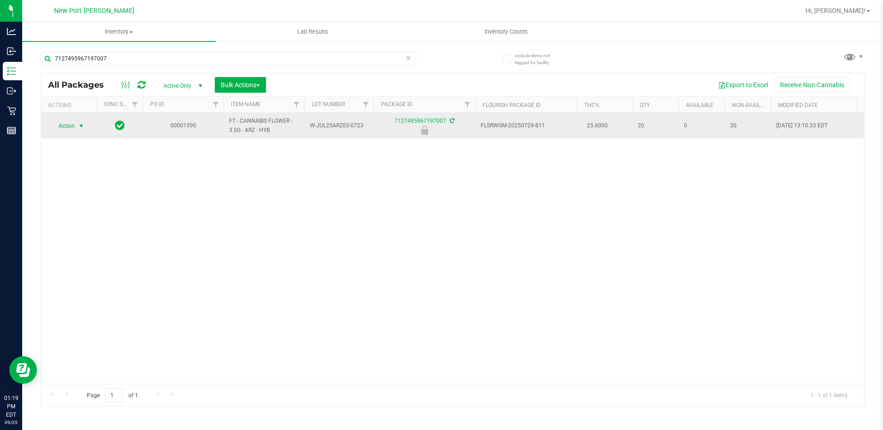
click at [82, 126] on span "select" at bounding box center [81, 125] width 7 height 7
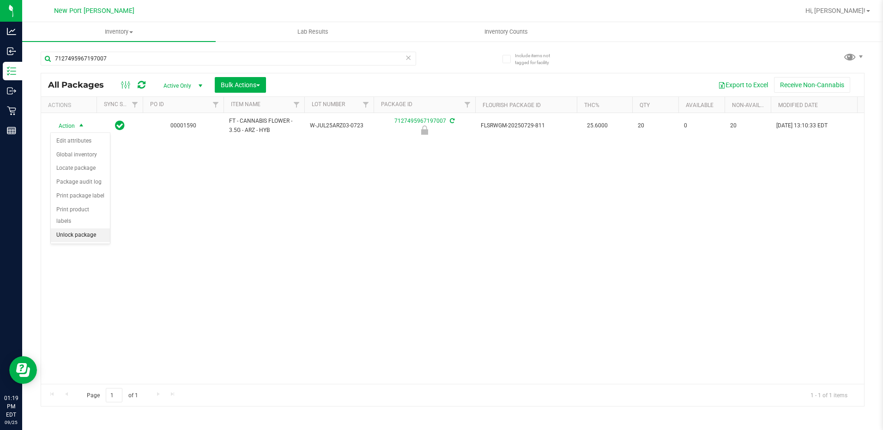
click at [79, 228] on li "Unlock package" at bounding box center [80, 235] width 59 height 14
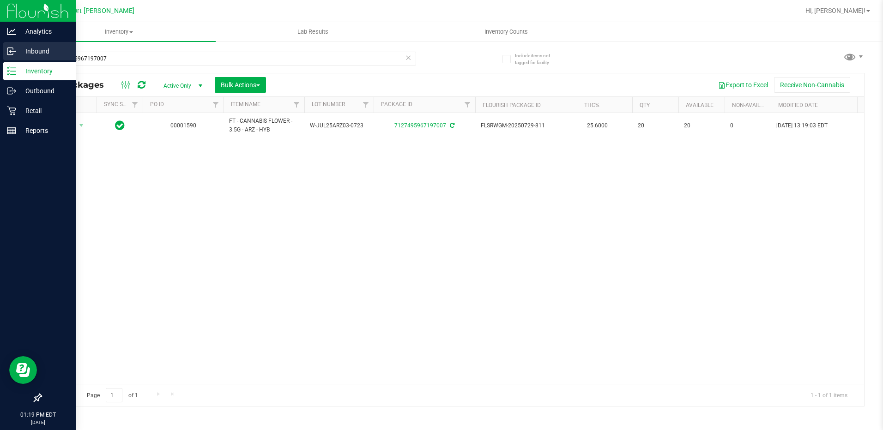
click at [42, 47] on p "Inbound" at bounding box center [43, 51] width 55 height 11
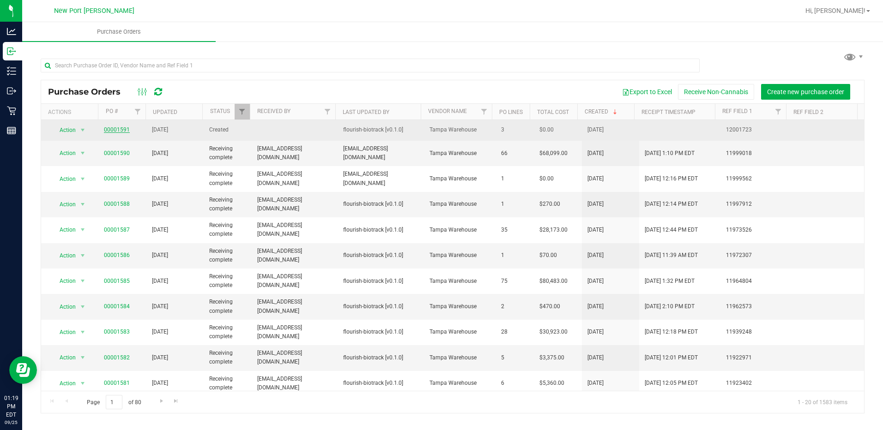
click at [110, 130] on link "00001591" at bounding box center [117, 129] width 26 height 6
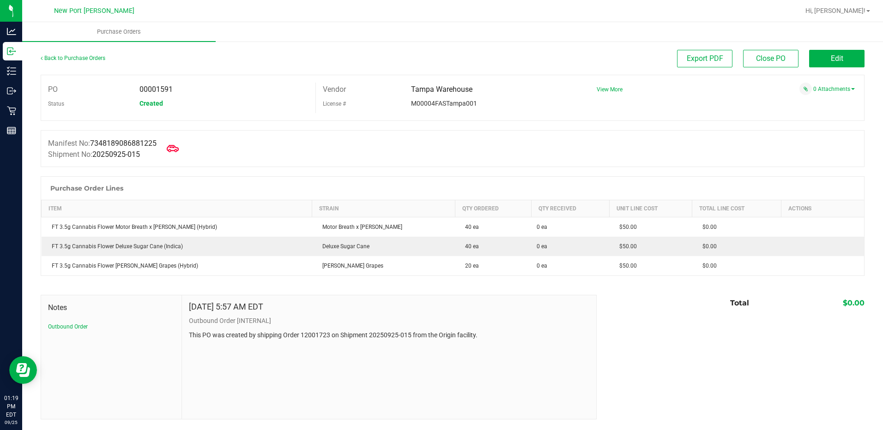
click at [179, 151] on icon at bounding box center [173, 148] width 12 height 7
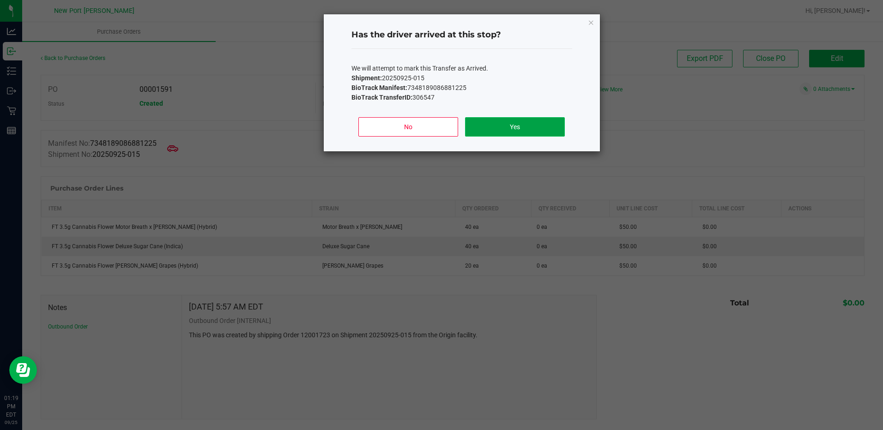
click at [507, 121] on button "Yes" at bounding box center [514, 126] width 99 height 19
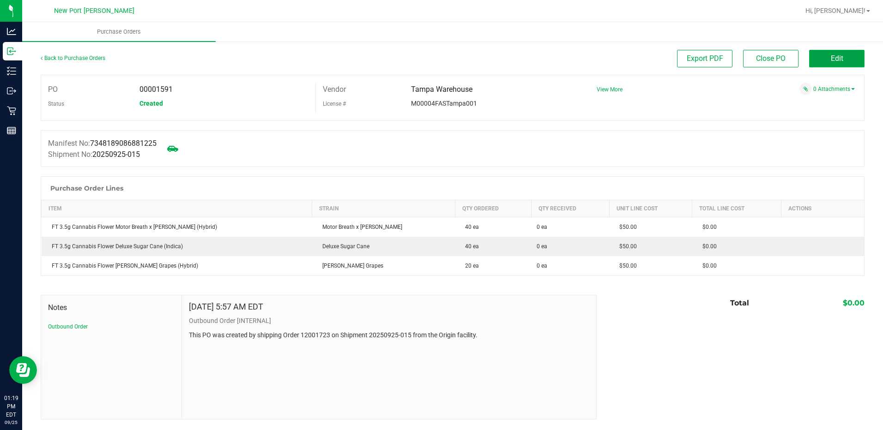
click at [838, 62] on span "Edit" at bounding box center [836, 58] width 12 height 9
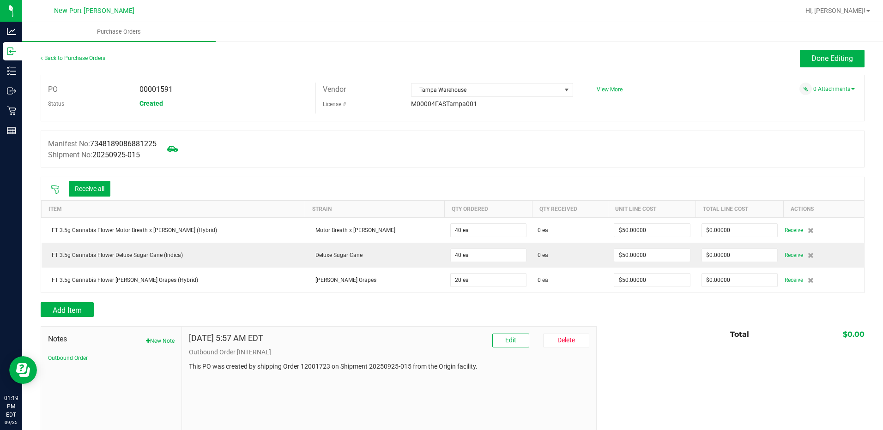
click at [58, 188] on icon at bounding box center [54, 189] width 9 height 9
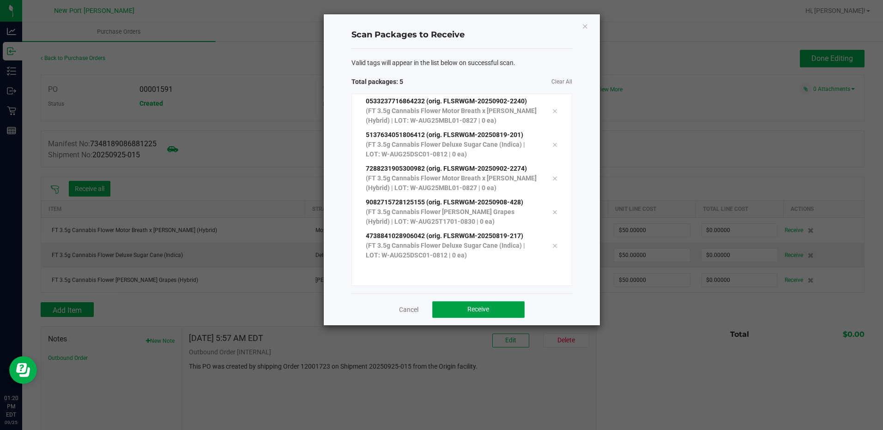
click at [468, 312] on span "Receive" at bounding box center [478, 309] width 22 height 7
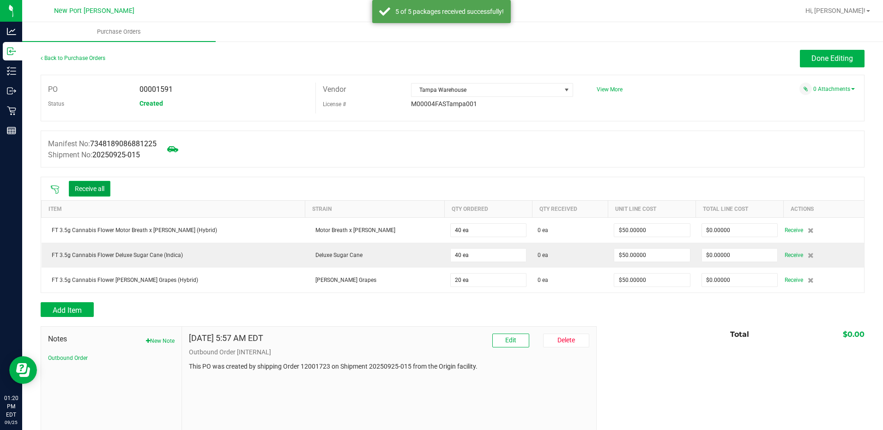
click at [87, 186] on button "Receive all" at bounding box center [90, 189] width 42 height 16
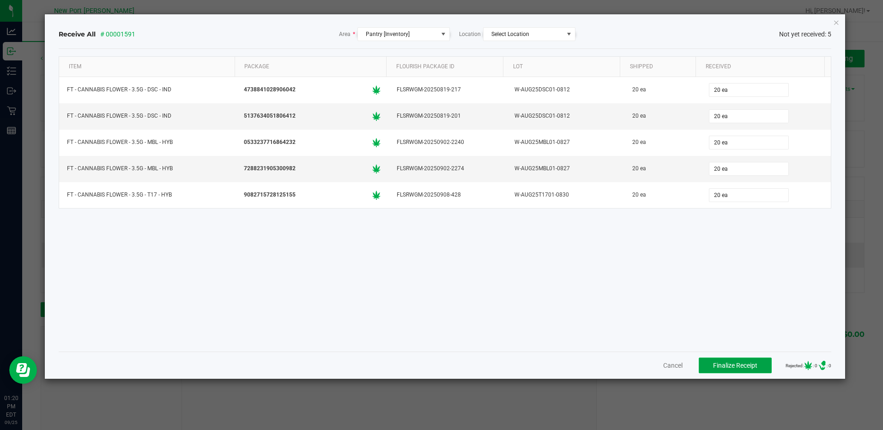
click at [725, 365] on span "Finalize Receipt" at bounding box center [735, 365] width 44 height 7
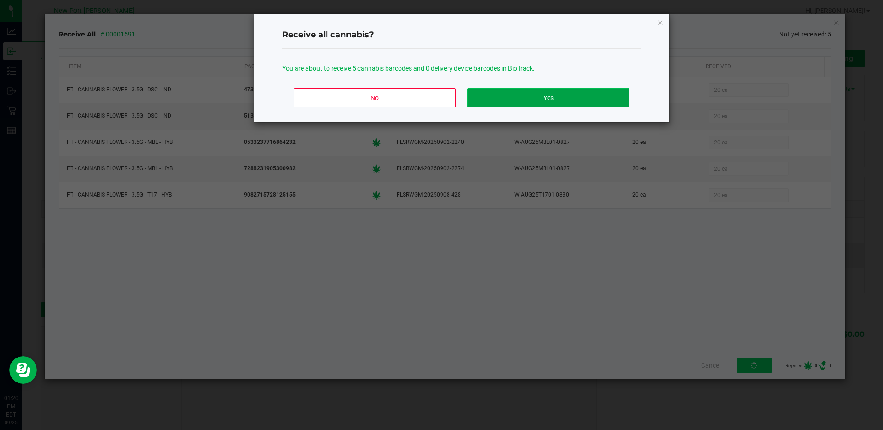
click at [544, 95] on button "Yes" at bounding box center [548, 97] width 162 height 19
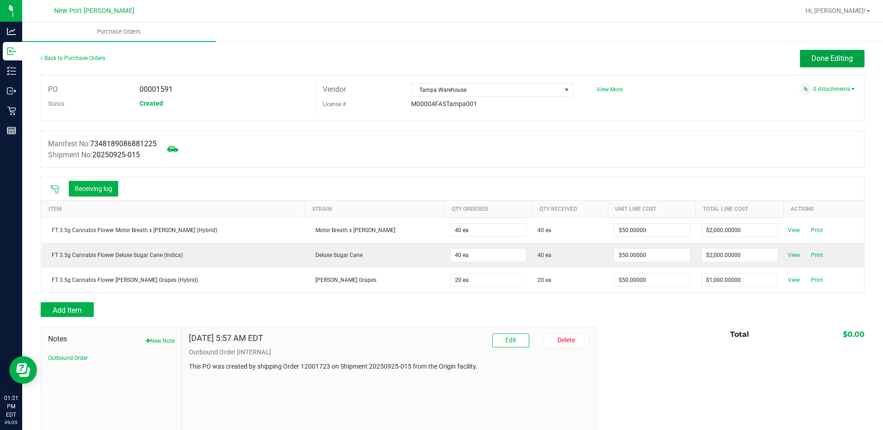
click at [811, 57] on span "Done Editing" at bounding box center [832, 58] width 42 height 9
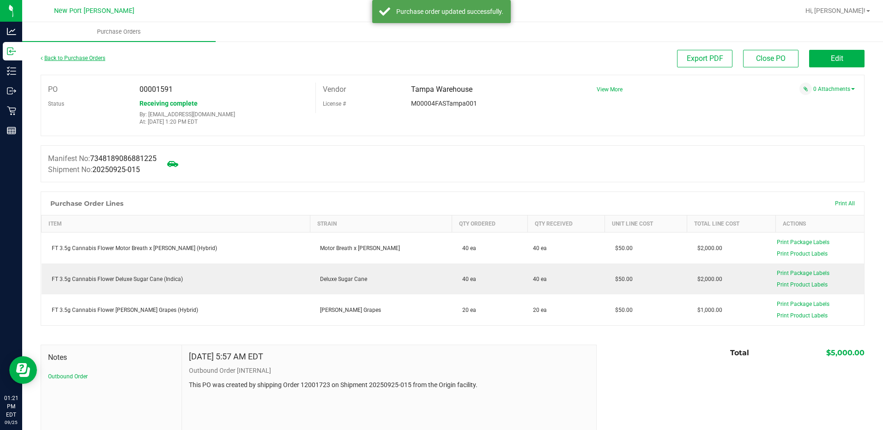
click at [61, 59] on link "Back to Purchase Orders" at bounding box center [73, 58] width 65 height 6
